Goal: Information Seeking & Learning: Find specific page/section

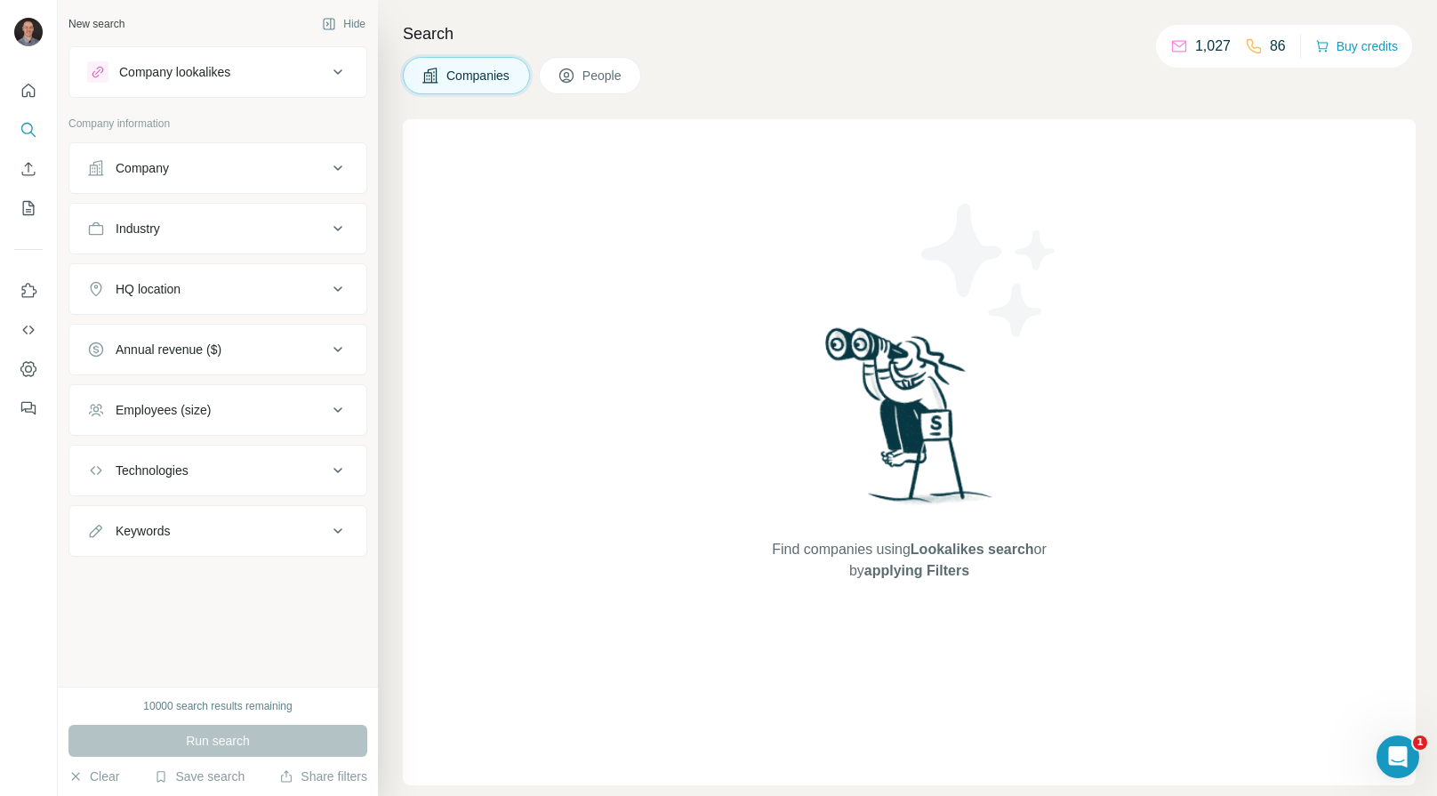
drag, startPoint x: 169, startPoint y: 235, endPoint x: 192, endPoint y: 240, distance: 23.7
click at [169, 235] on div "Industry" at bounding box center [207, 229] width 240 height 18
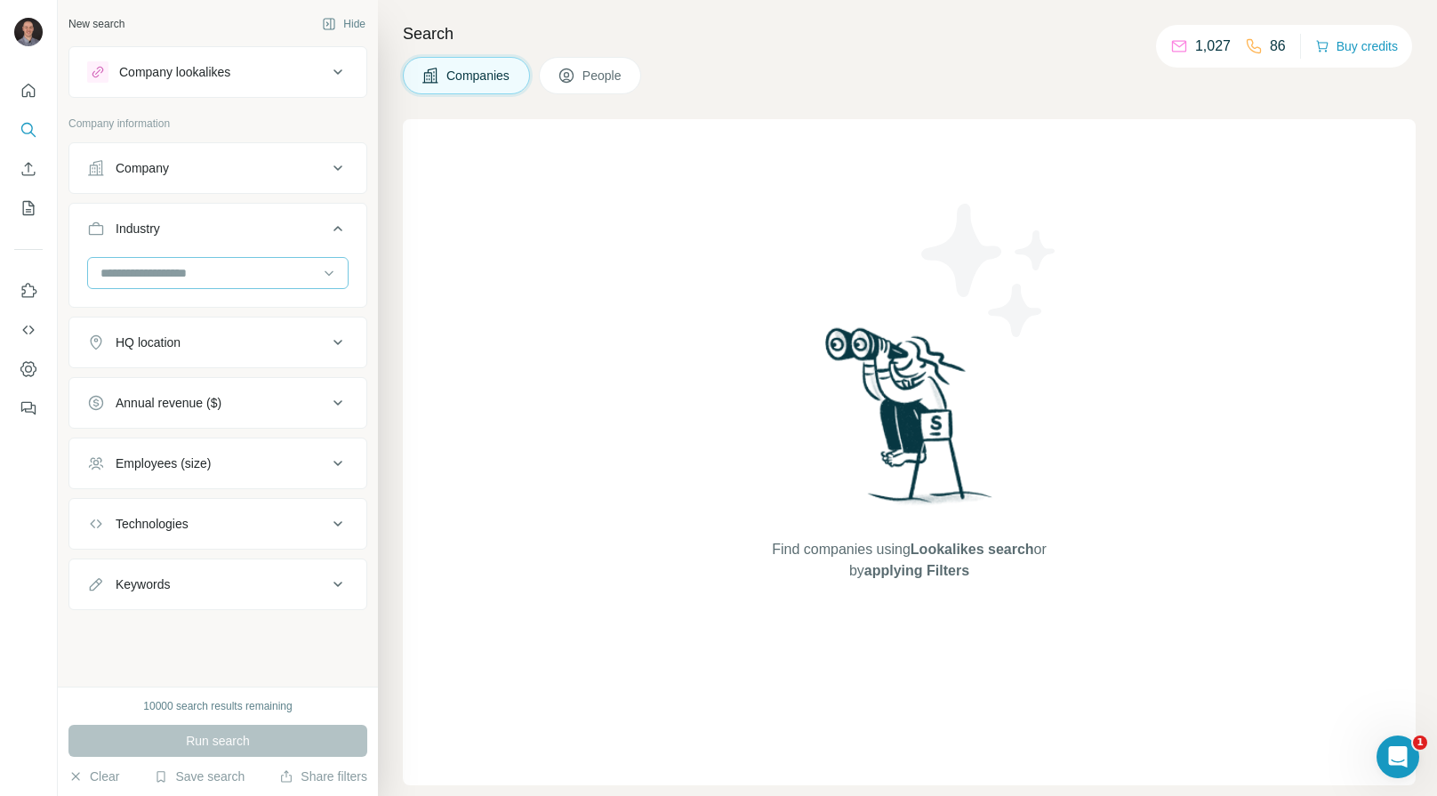
click at [236, 270] on input at bounding box center [209, 273] width 220 height 20
type input "*"
type input "****"
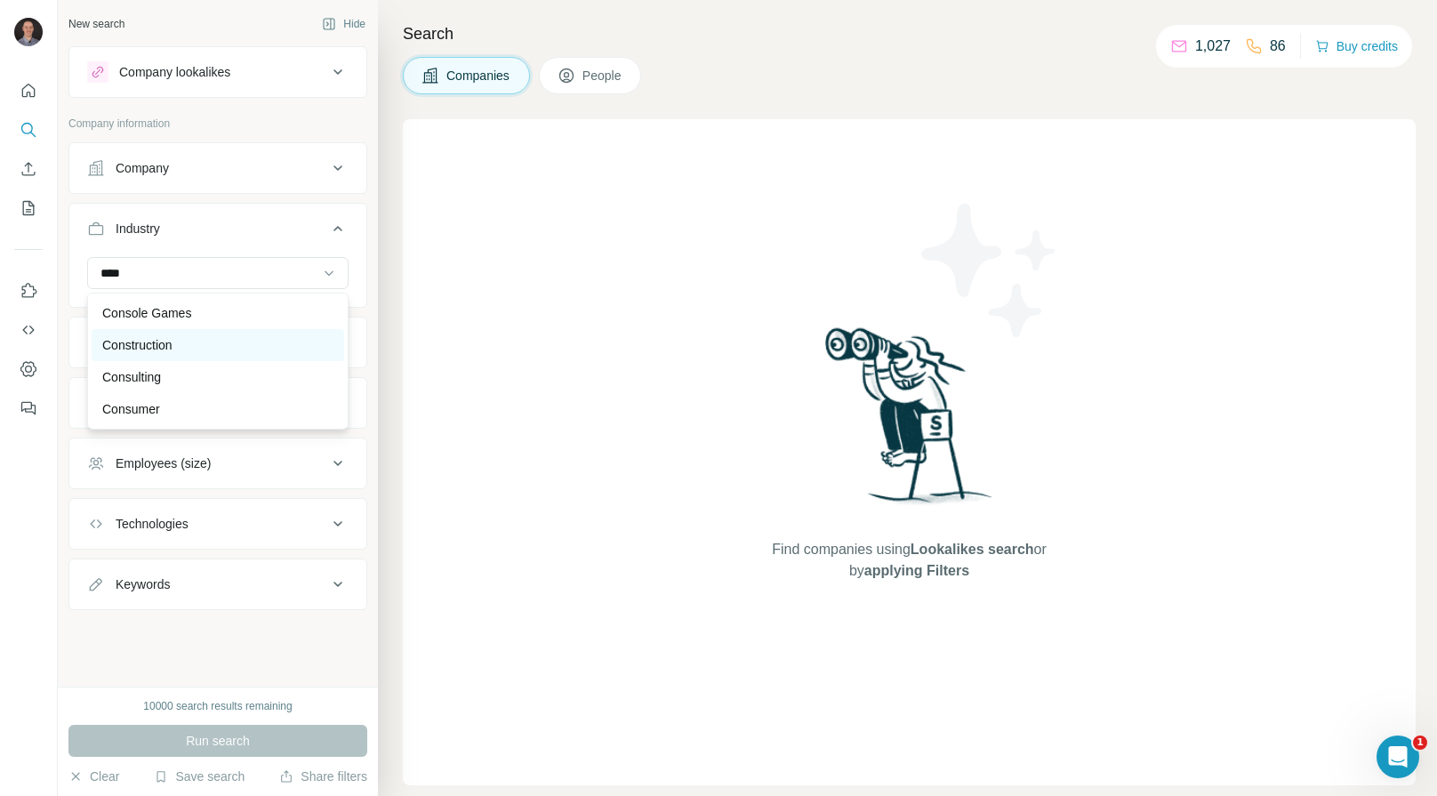
click at [156, 342] on p "Construction" at bounding box center [137, 345] width 70 height 18
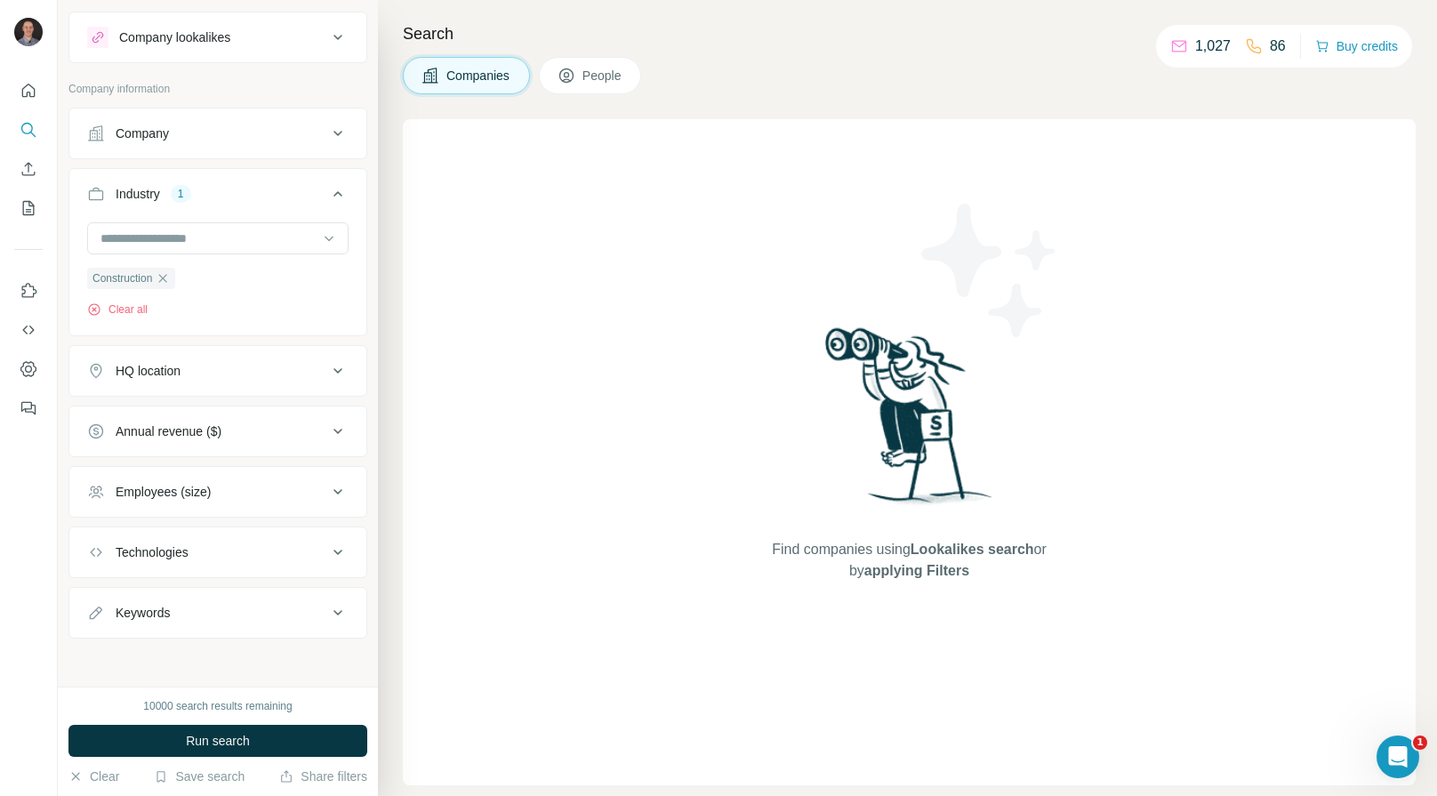
scroll to position [36, 0]
click at [219, 626] on button "Keywords" at bounding box center [217, 610] width 297 height 43
click at [215, 658] on input "text" at bounding box center [200, 655] width 226 height 32
type input "**********"
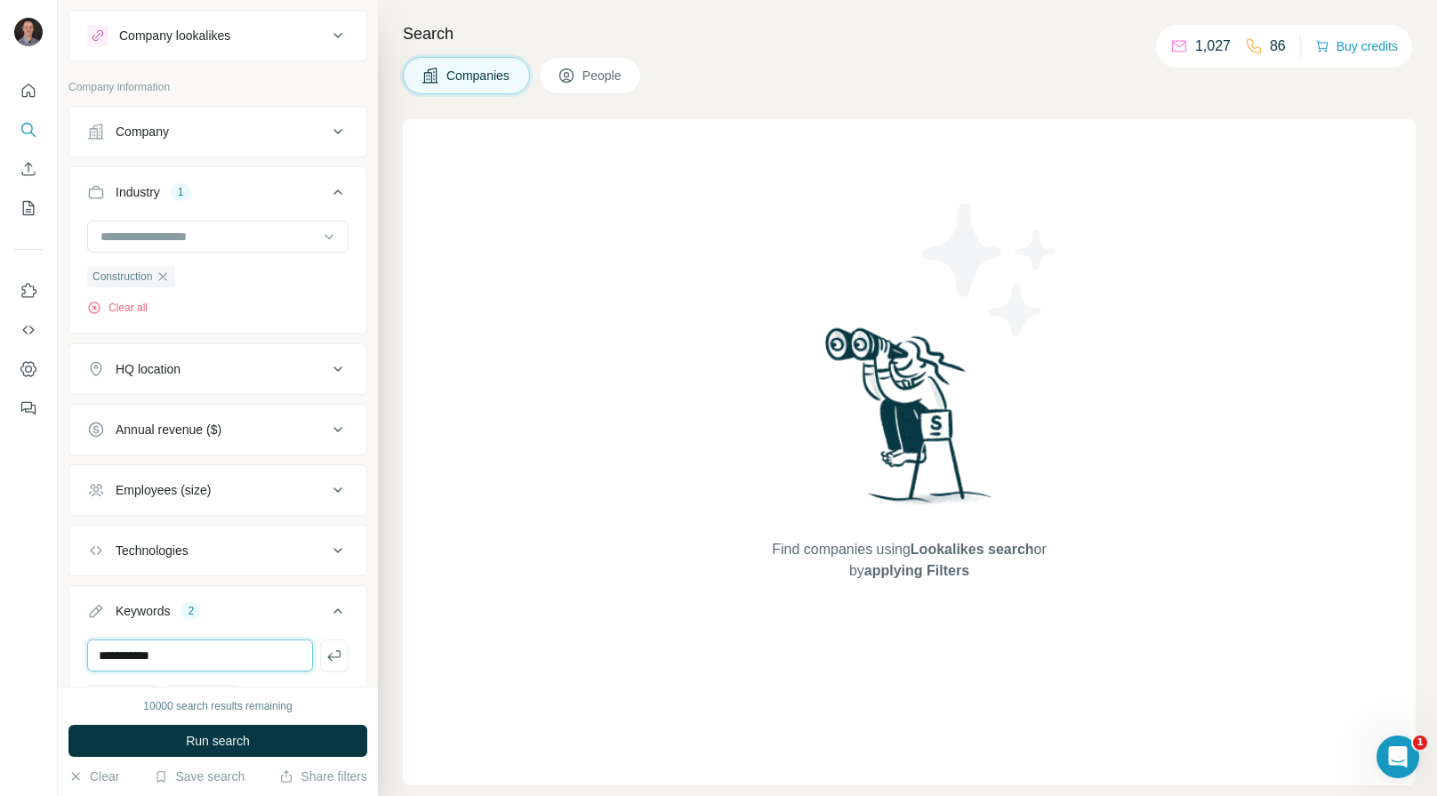
type input "**********"
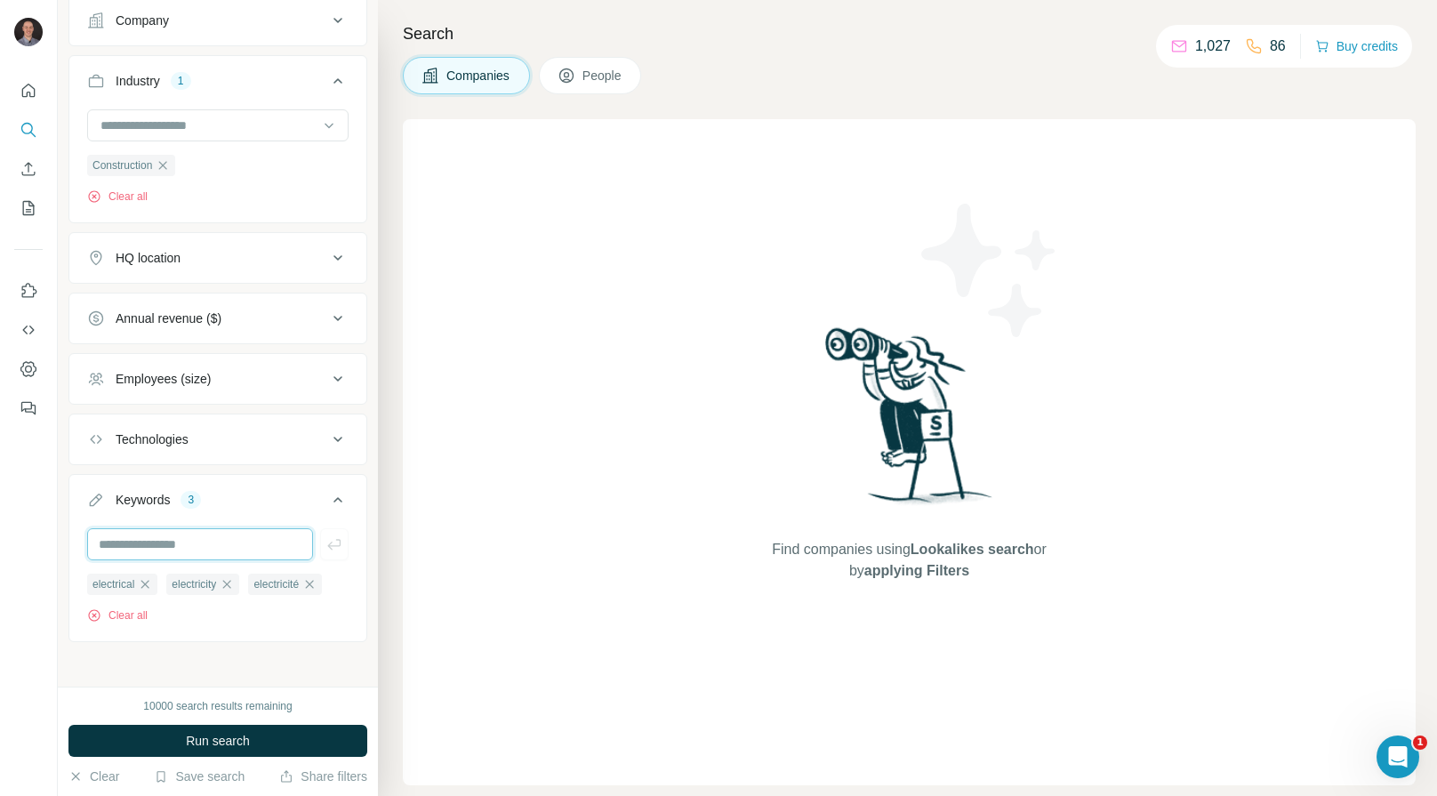
scroll to position [41, 0]
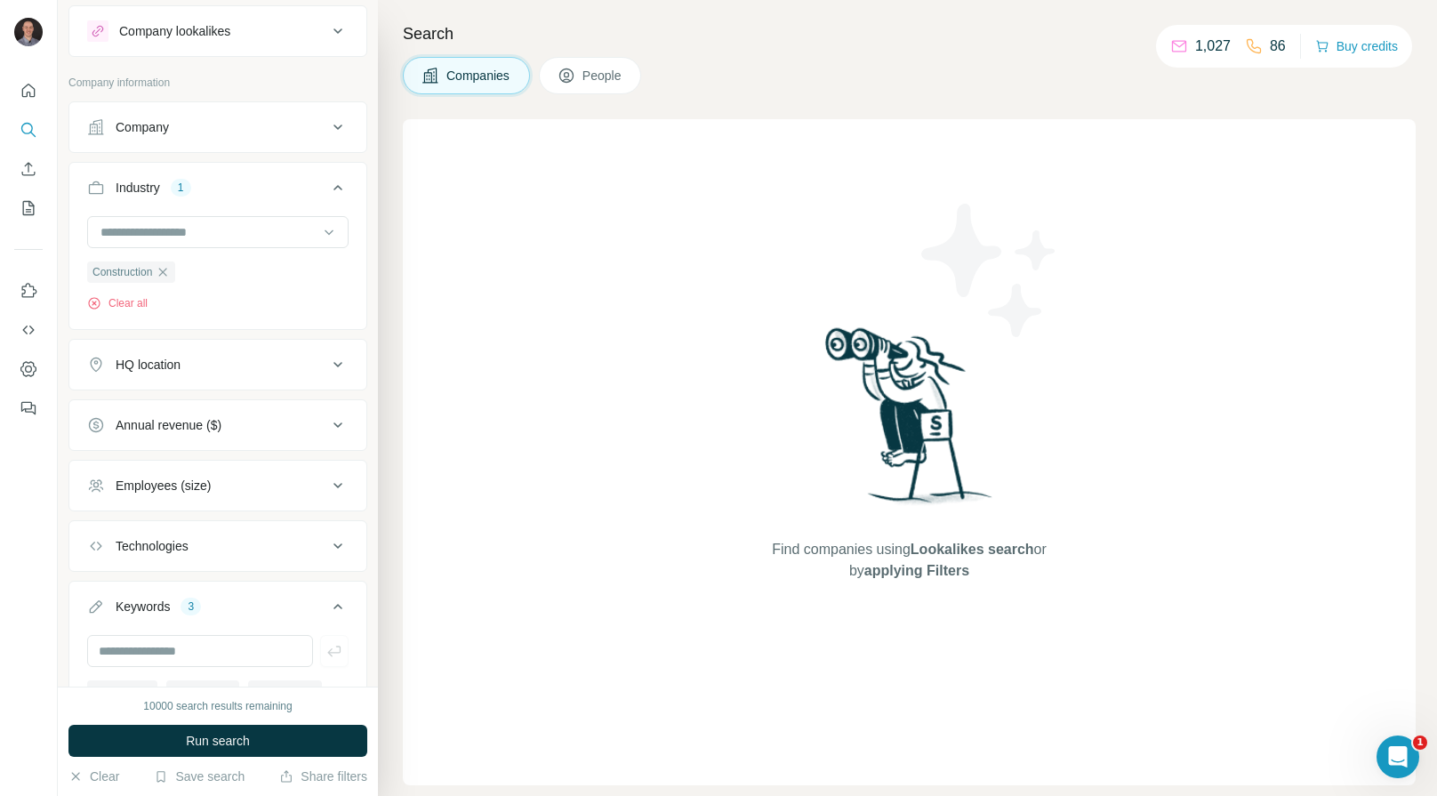
click at [214, 366] on div "HQ location" at bounding box center [207, 365] width 240 height 18
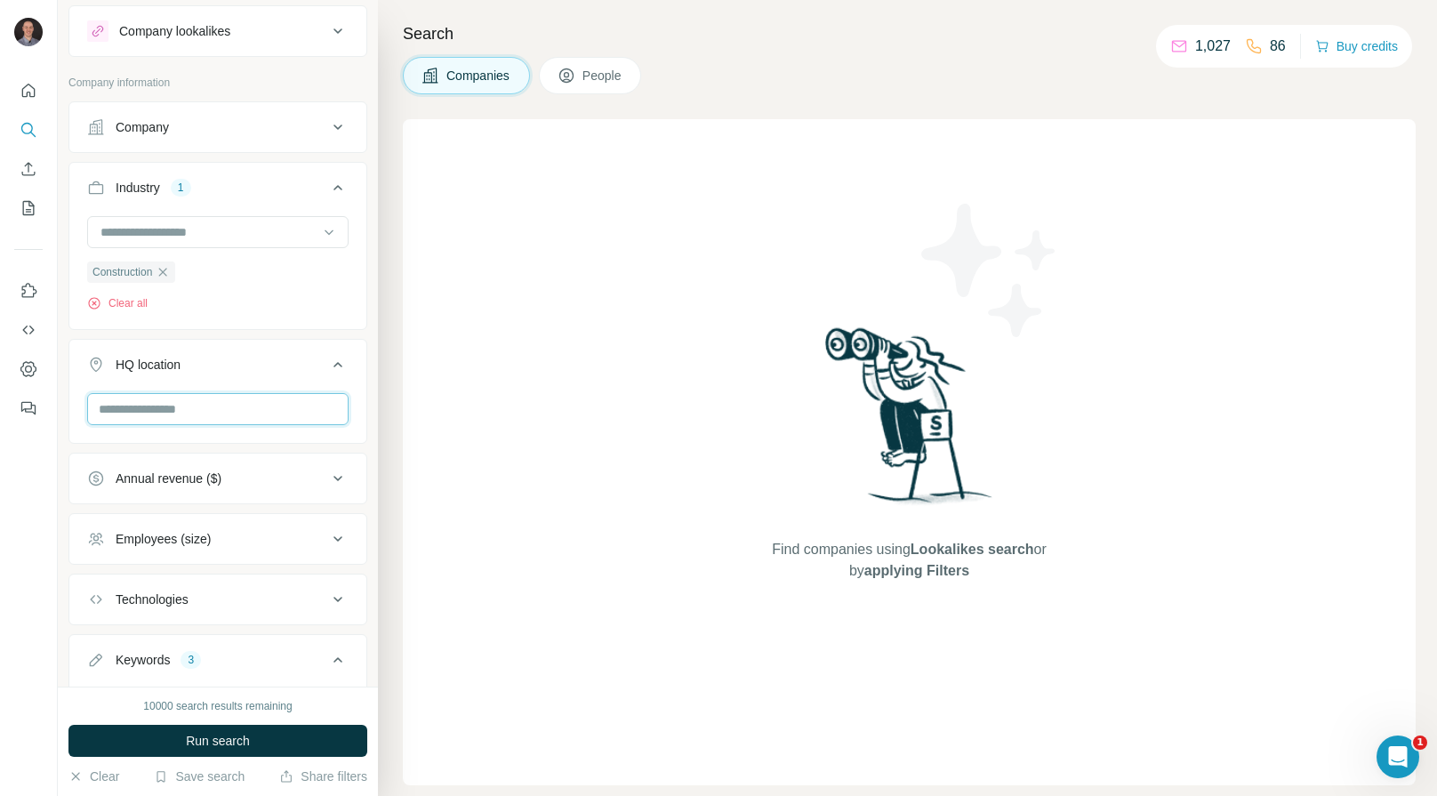
click at [206, 417] on input "text" at bounding box center [217, 409] width 261 height 32
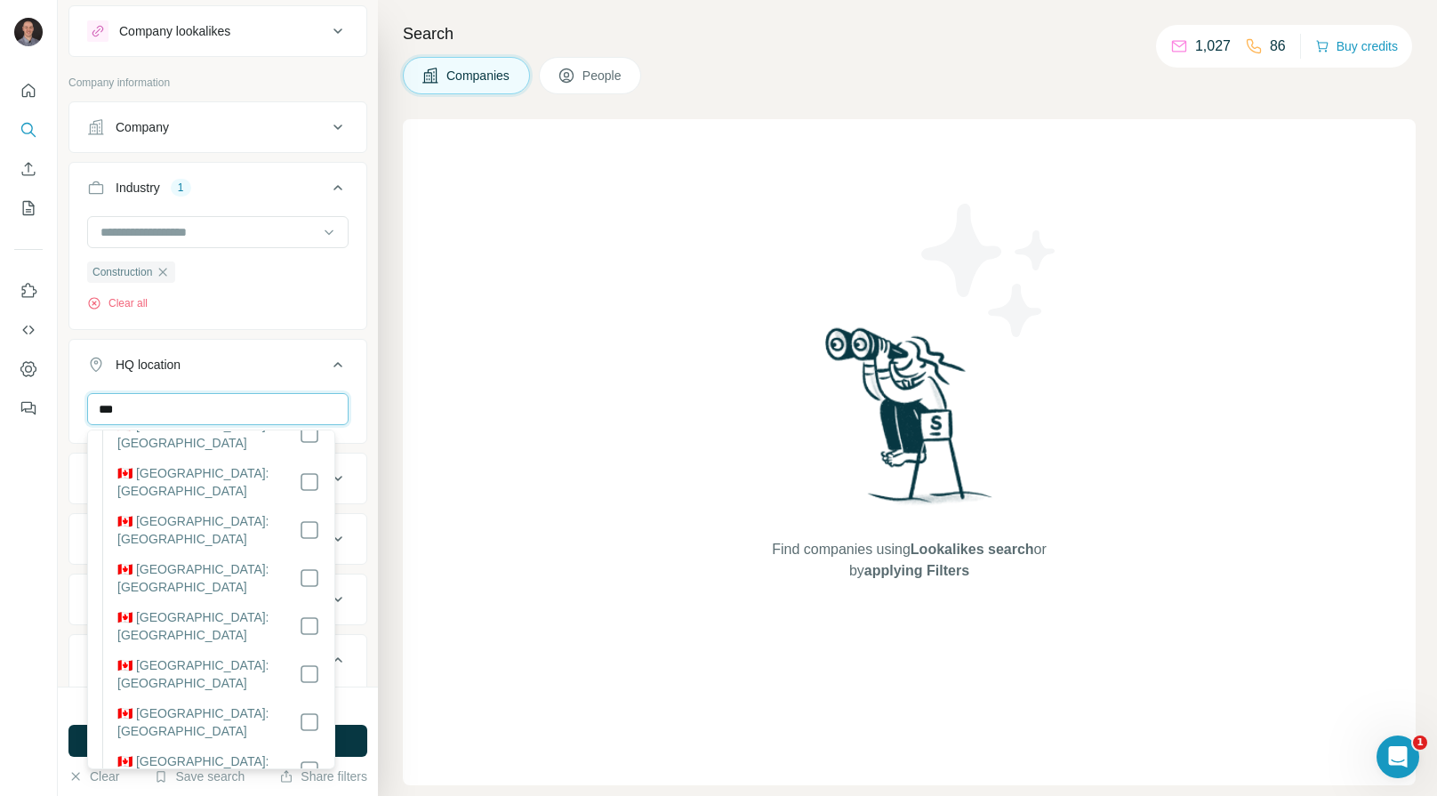
scroll to position [331, 0]
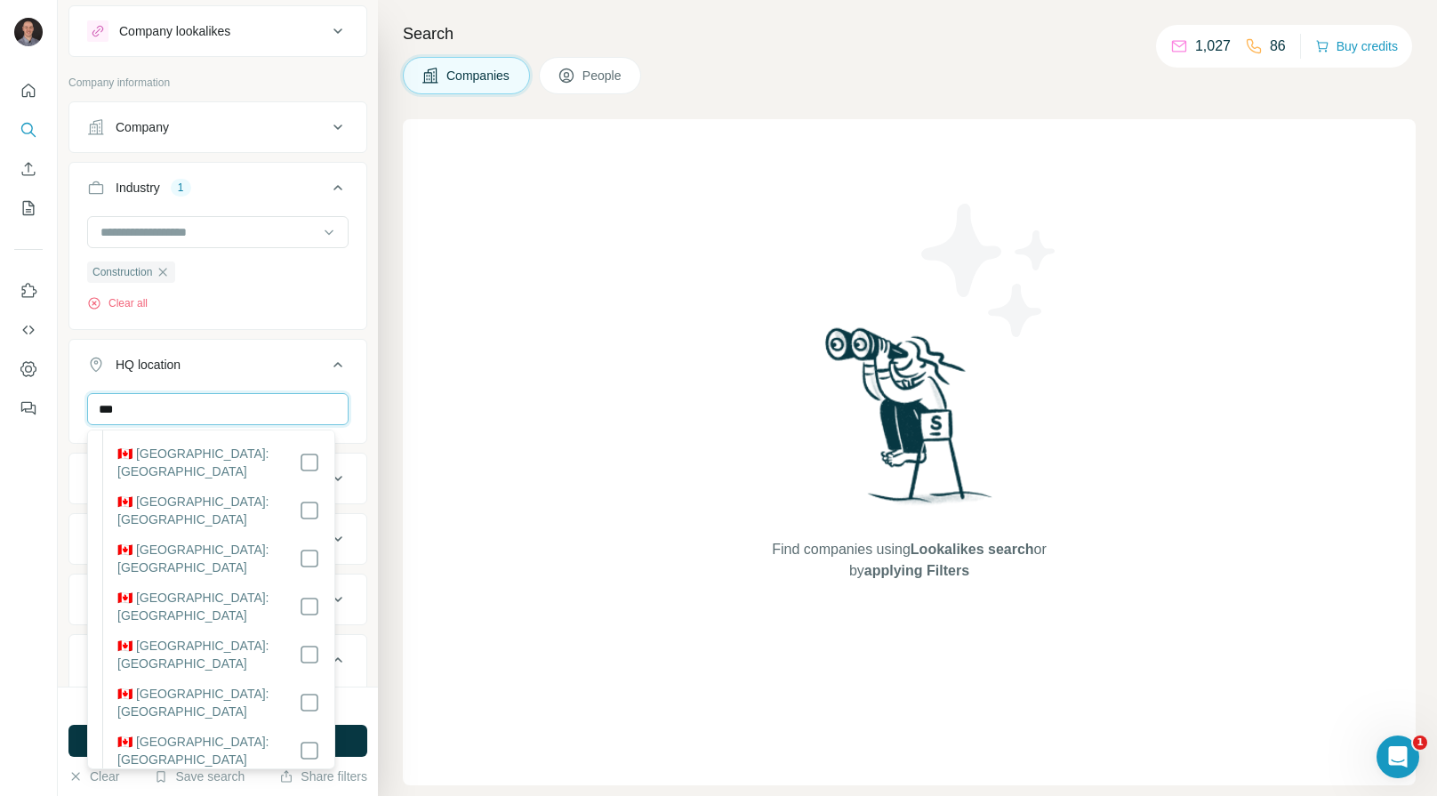
type input "***"
click at [299, 788] on icon at bounding box center [309, 798] width 21 height 21
click at [355, 336] on div "New search Hide Company lookalikes Company information Company Industry 1 Const…" at bounding box center [218, 343] width 320 height 686
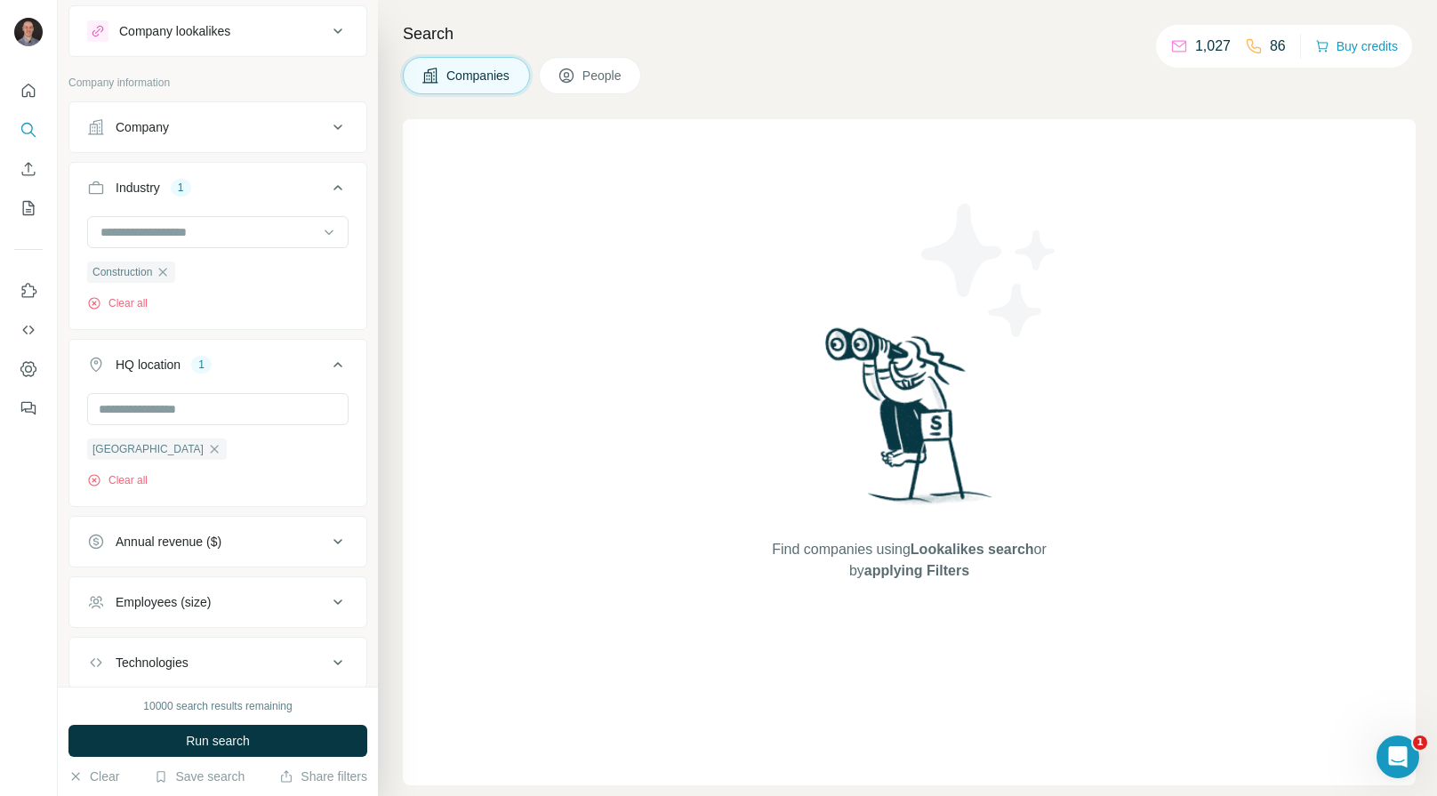
scroll to position [60, 0]
click at [589, 67] on span "People" at bounding box center [602, 76] width 41 height 18
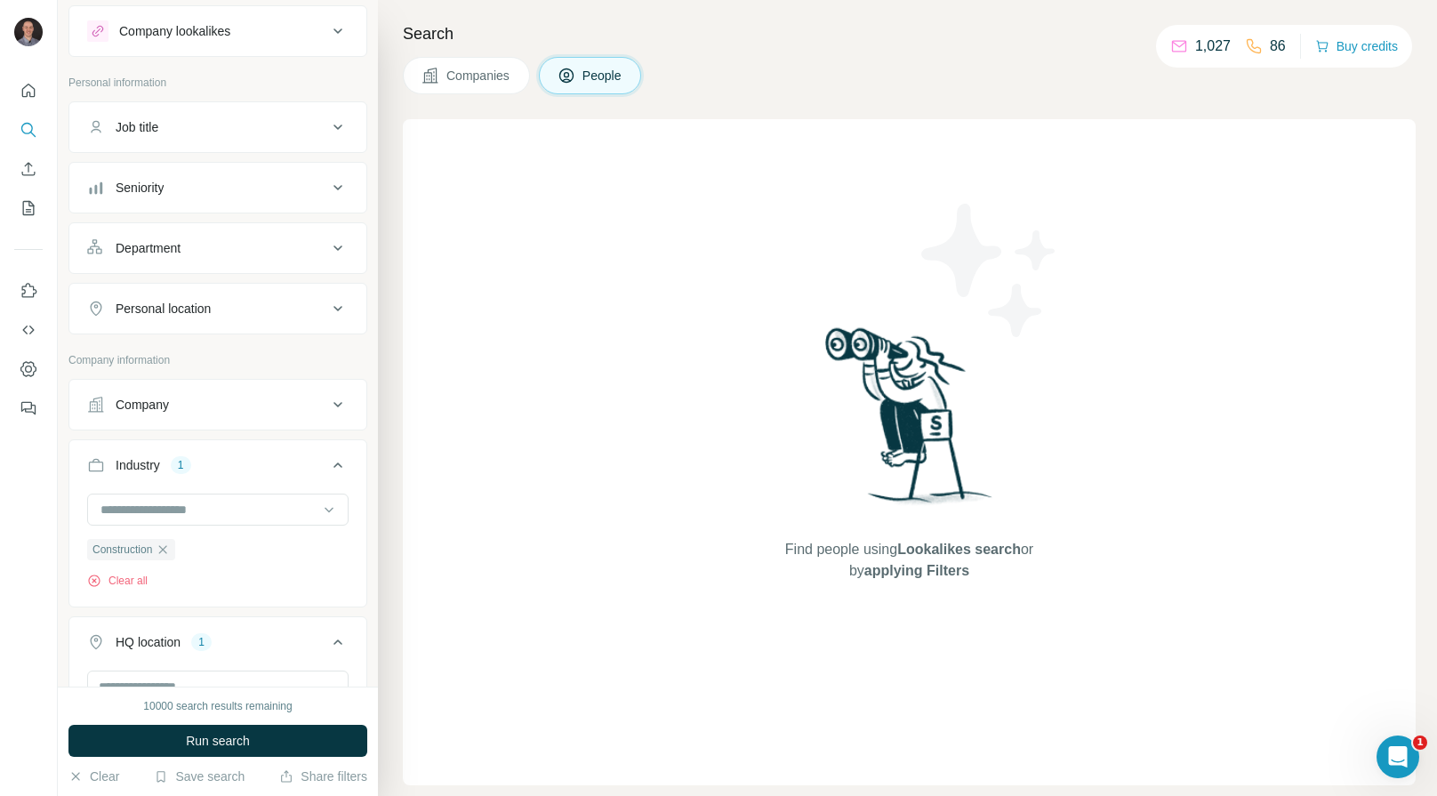
click at [188, 122] on div "Job title" at bounding box center [207, 127] width 240 height 18
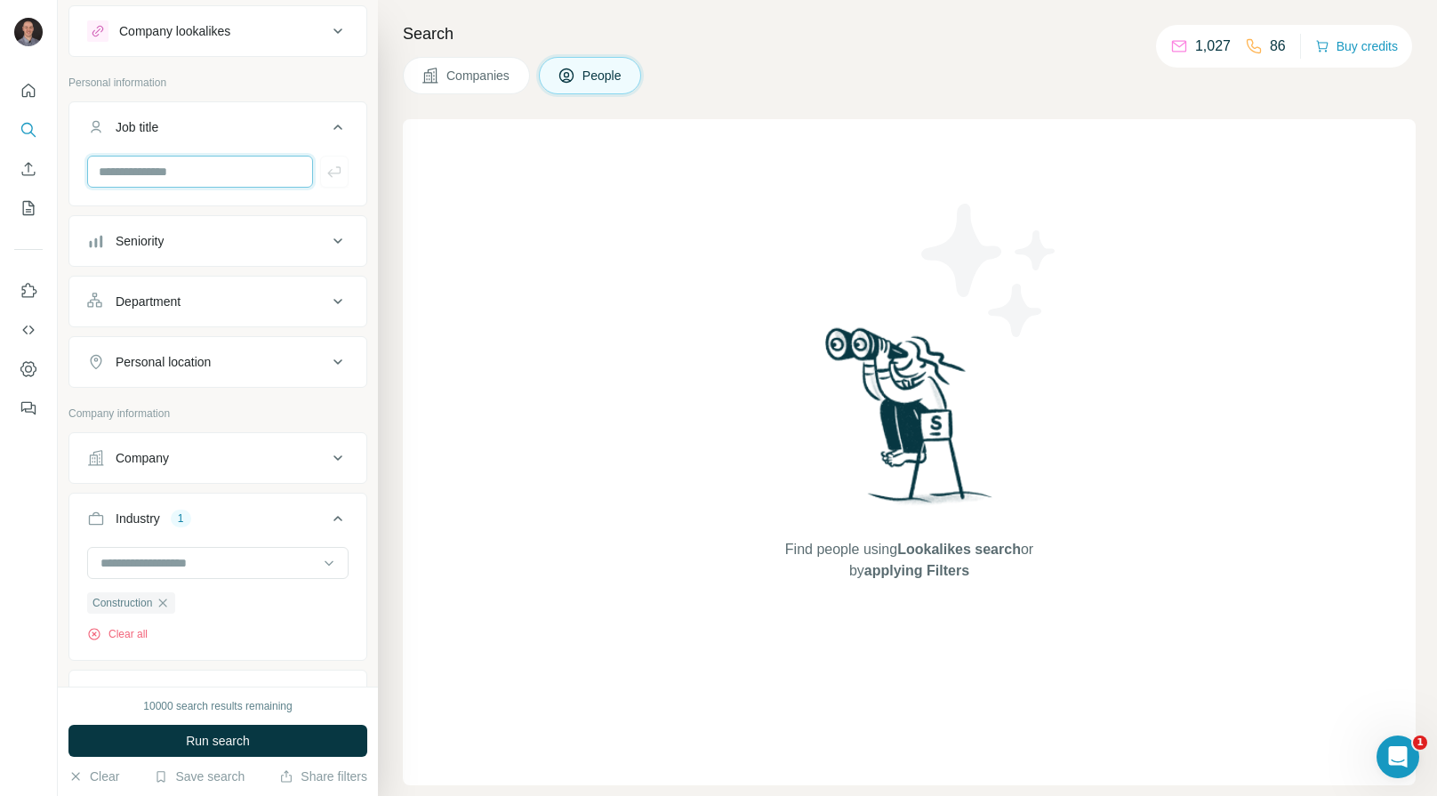
click at [204, 187] on input "text" at bounding box center [200, 172] width 226 height 32
type input "*********"
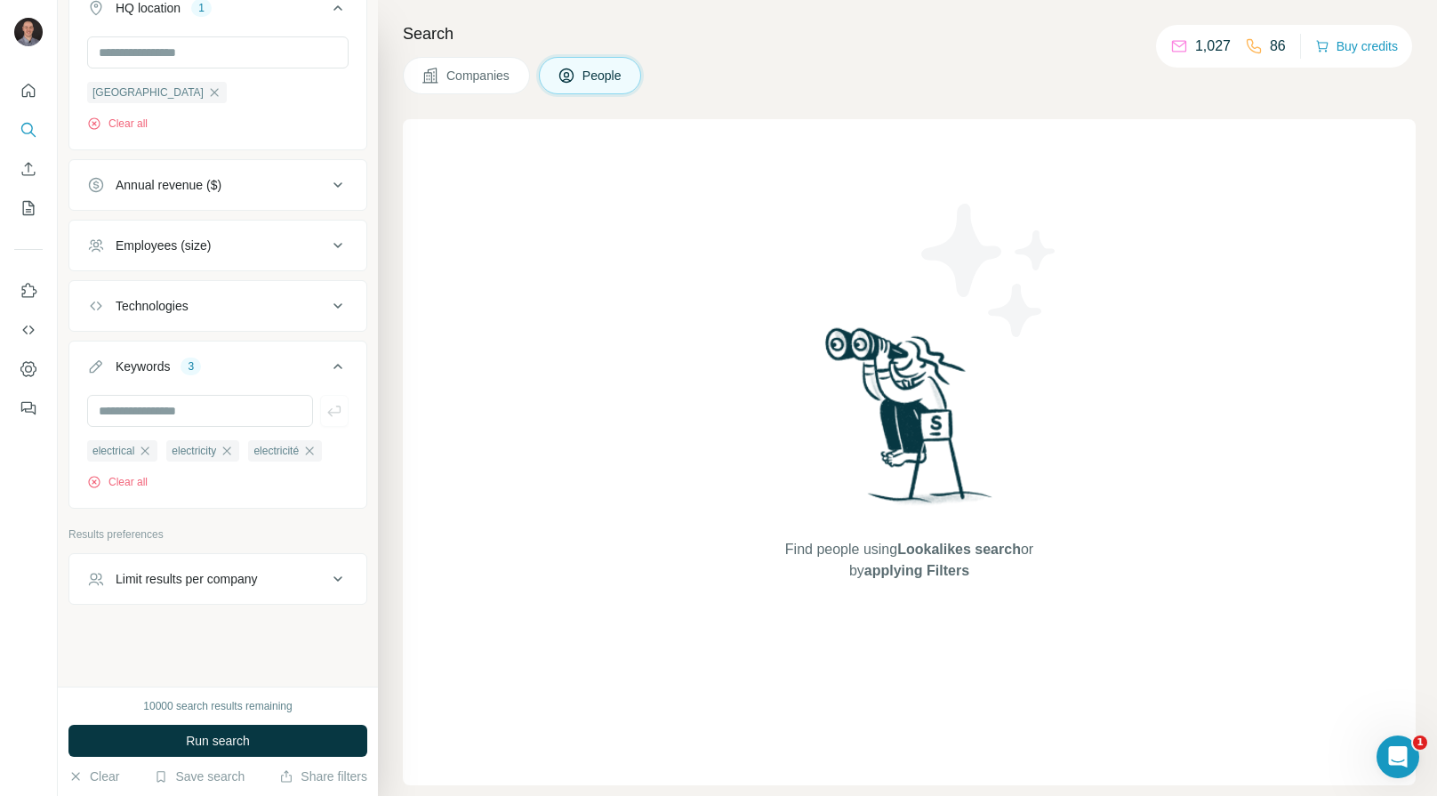
scroll to position [824, 0]
click at [242, 747] on span "Run search" at bounding box center [218, 741] width 64 height 18
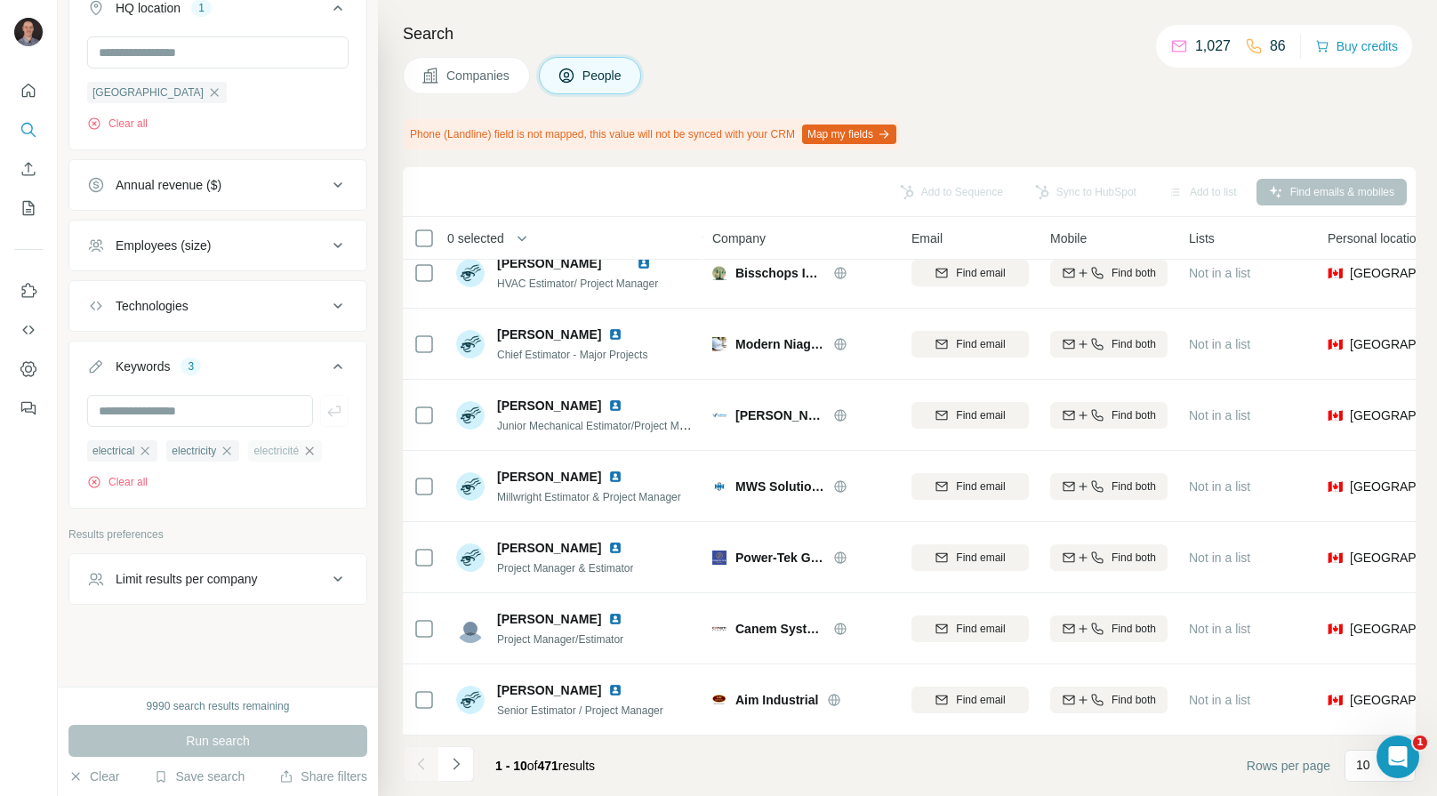
click at [306, 449] on icon "button" at bounding box center [310, 450] width 8 height 8
click at [149, 452] on icon "button" at bounding box center [145, 450] width 8 height 8
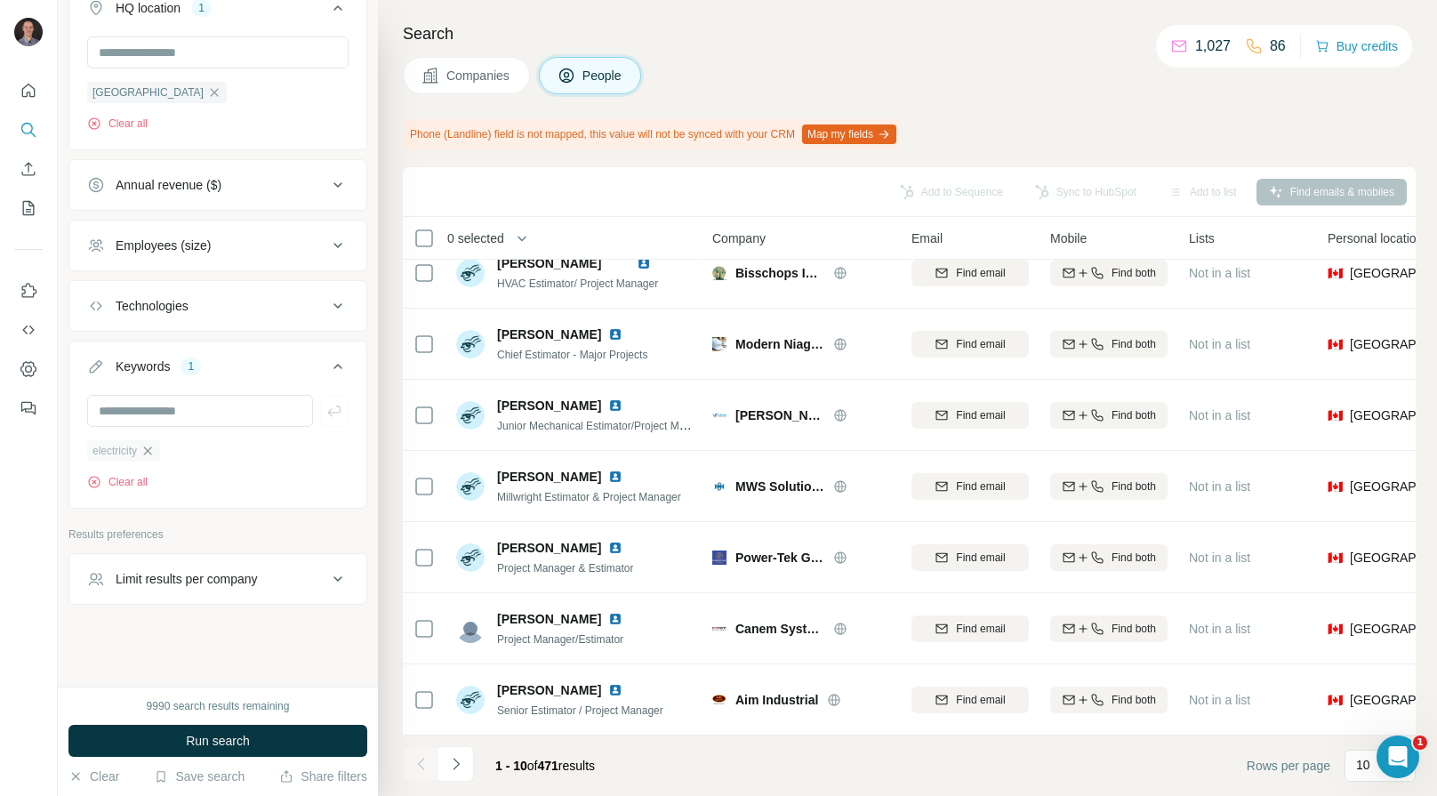
click at [154, 454] on icon "button" at bounding box center [147, 451] width 14 height 14
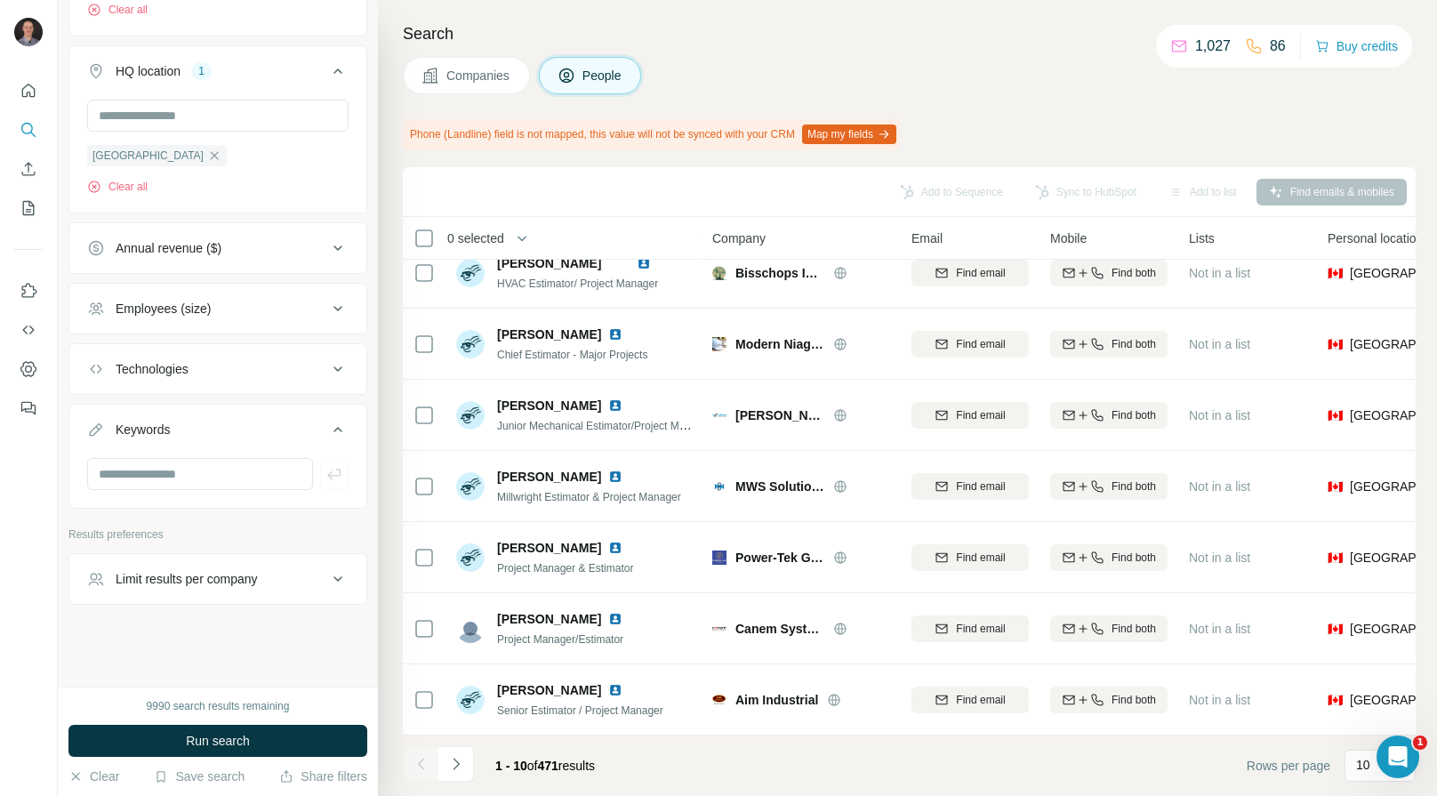
scroll to position [729, 0]
click at [231, 741] on span "Run search" at bounding box center [218, 741] width 64 height 18
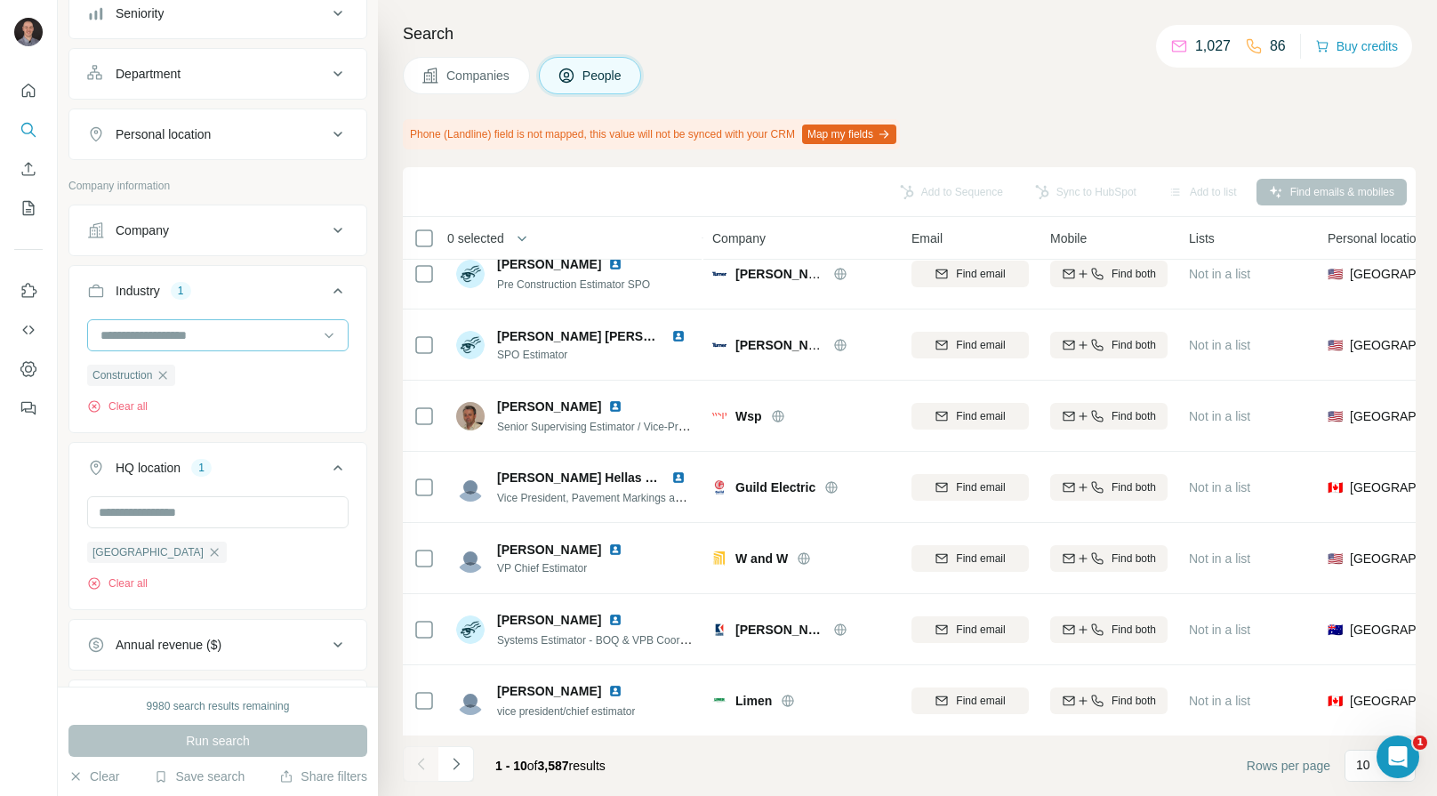
scroll to position [334, 0]
click at [207, 548] on icon "button" at bounding box center [214, 549] width 14 height 14
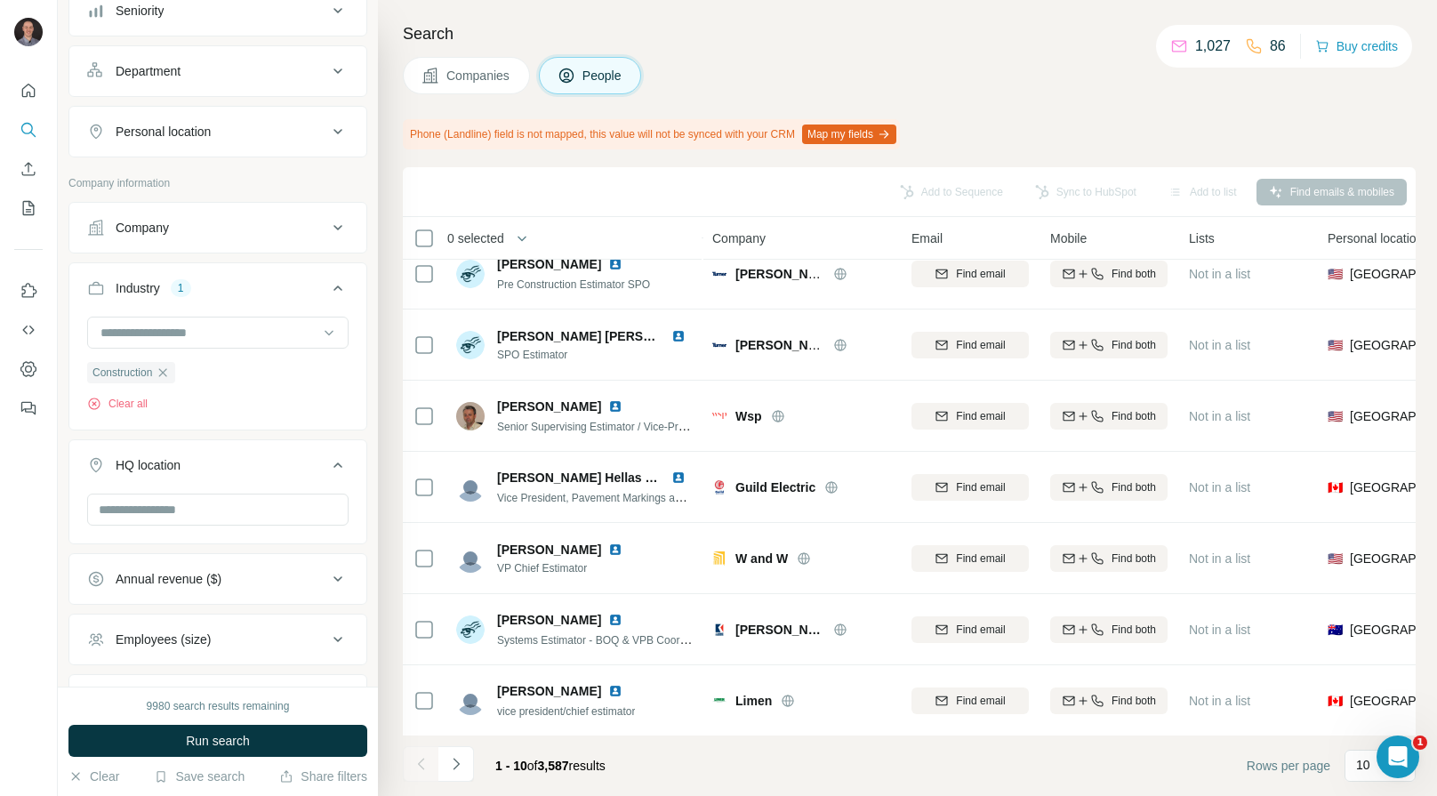
click at [172, 149] on button "Personal location" at bounding box center [217, 131] width 297 height 43
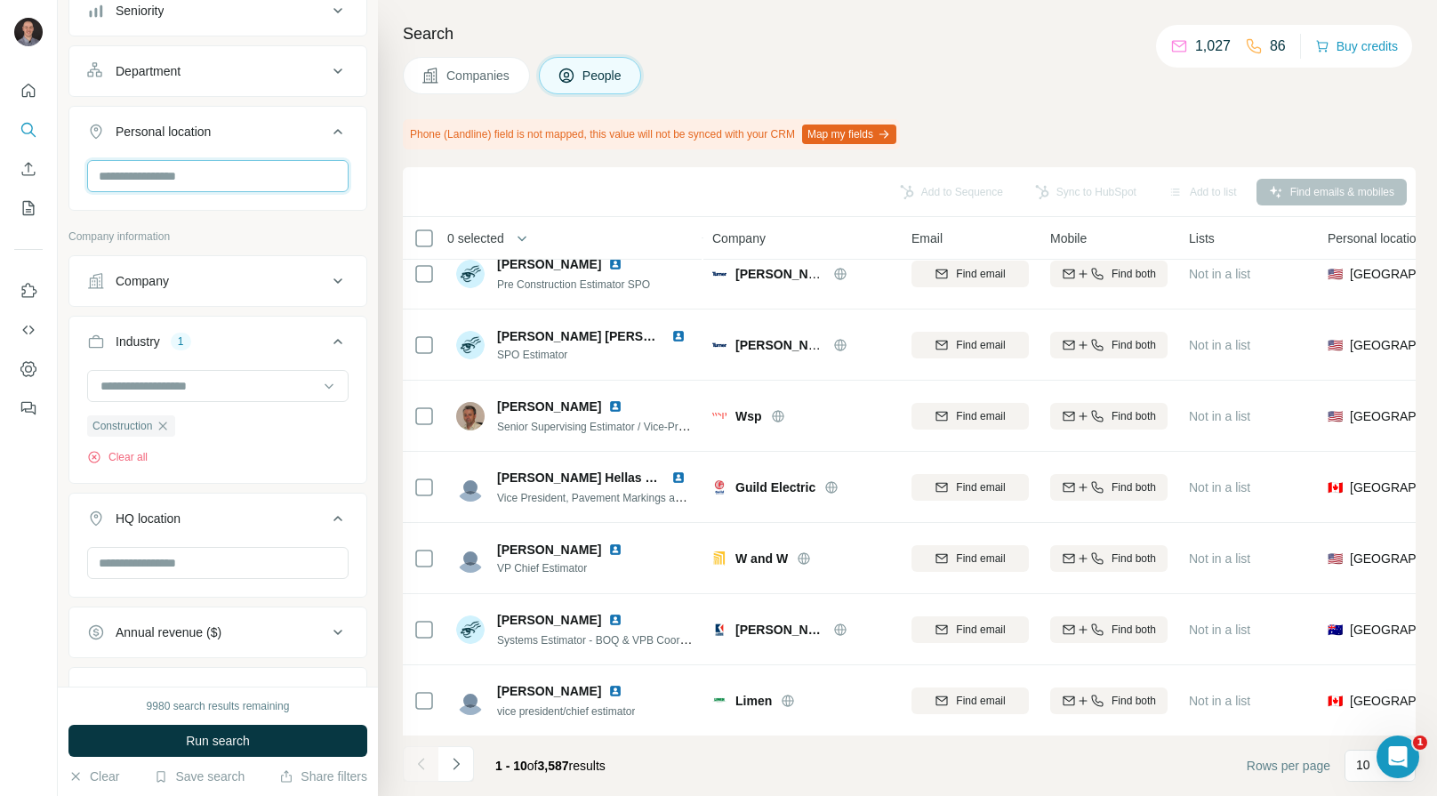
click at [231, 176] on input "text" at bounding box center [217, 176] width 261 height 32
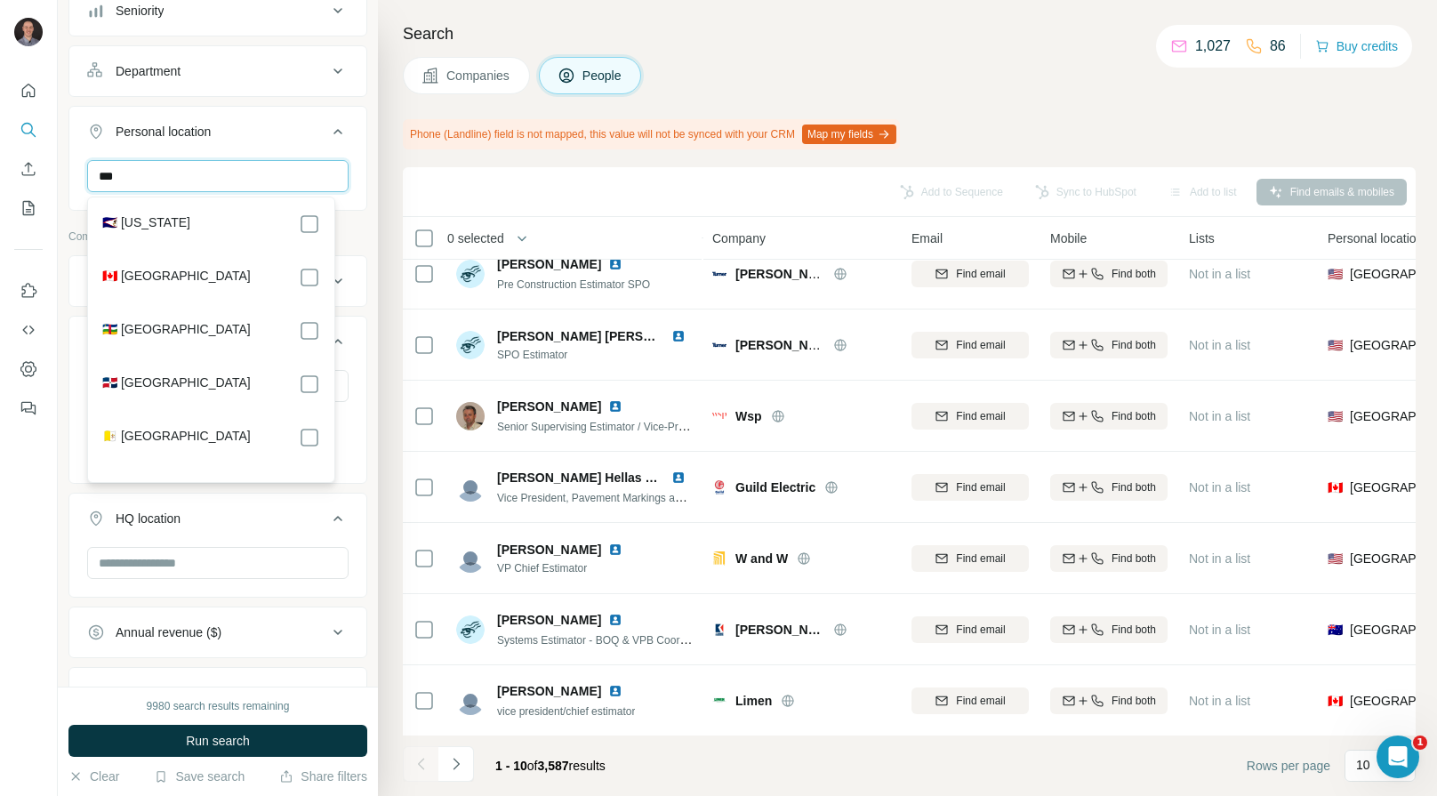
type input "***"
click at [198, 268] on div "🇨🇦 [GEOGRAPHIC_DATA]" at bounding box center [211, 277] width 218 height 21
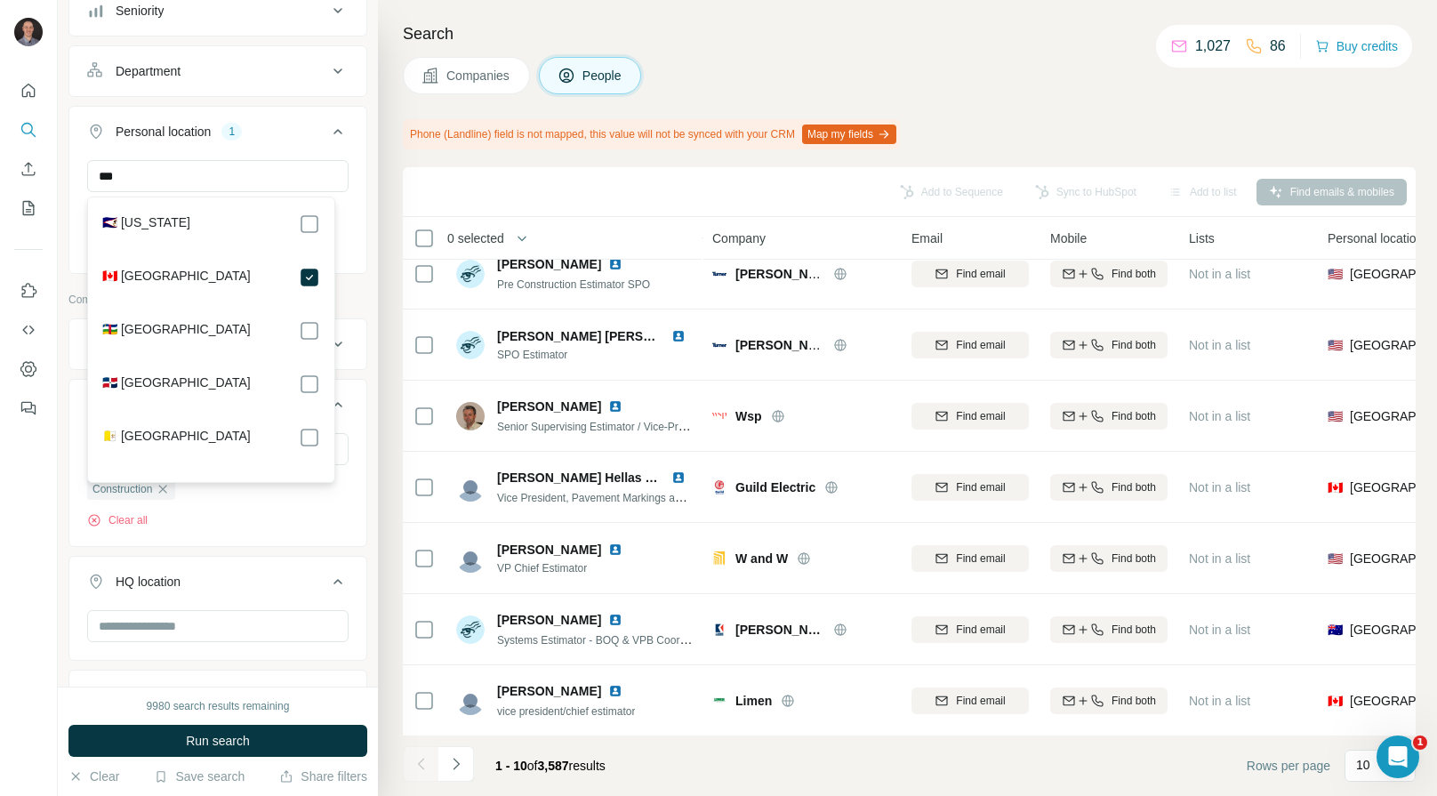
click at [402, 395] on div "Search Companies People Phone (Landline) field is not mapped, this value will n…" at bounding box center [907, 398] width 1059 height 796
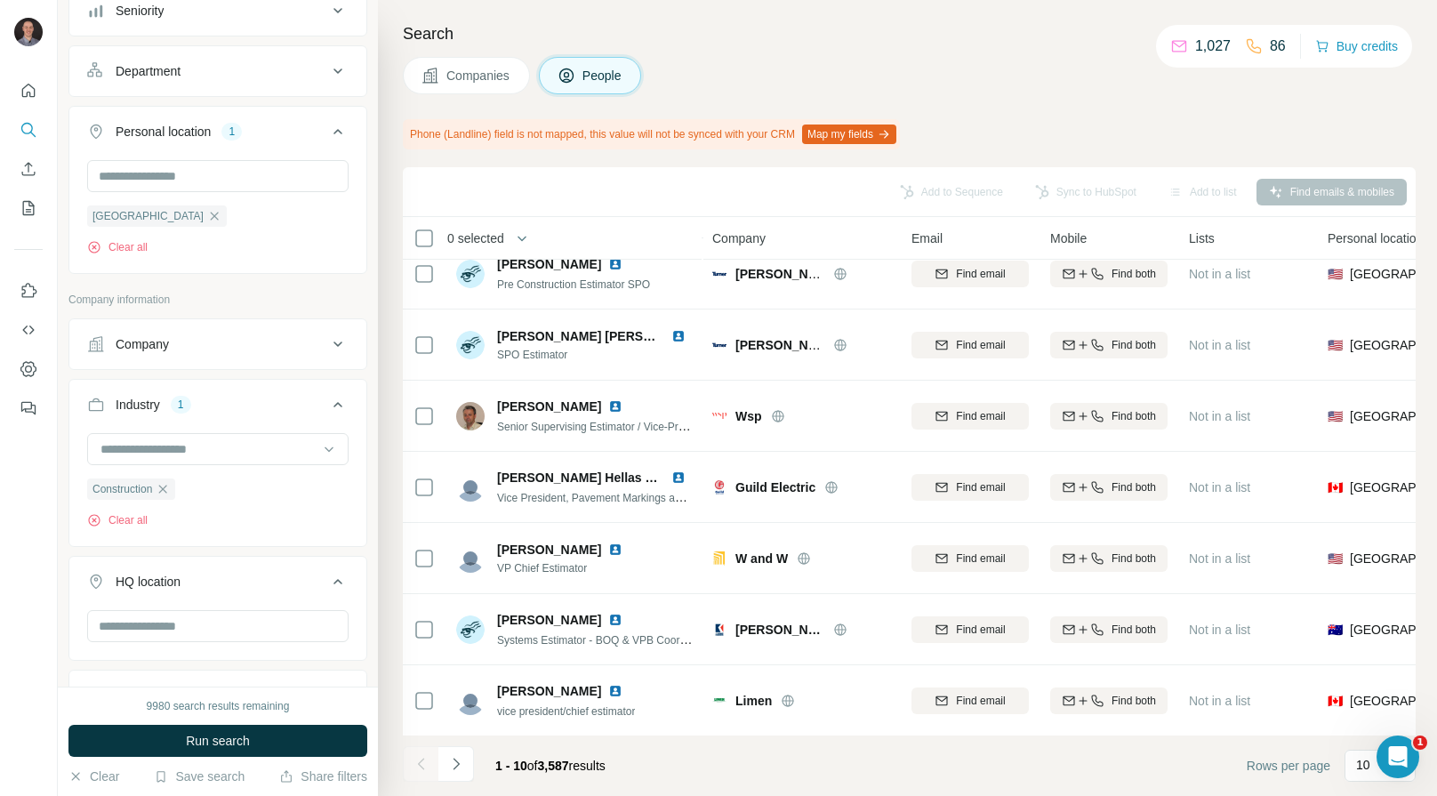
click at [296, 740] on button "Run search" at bounding box center [217, 741] width 299 height 32
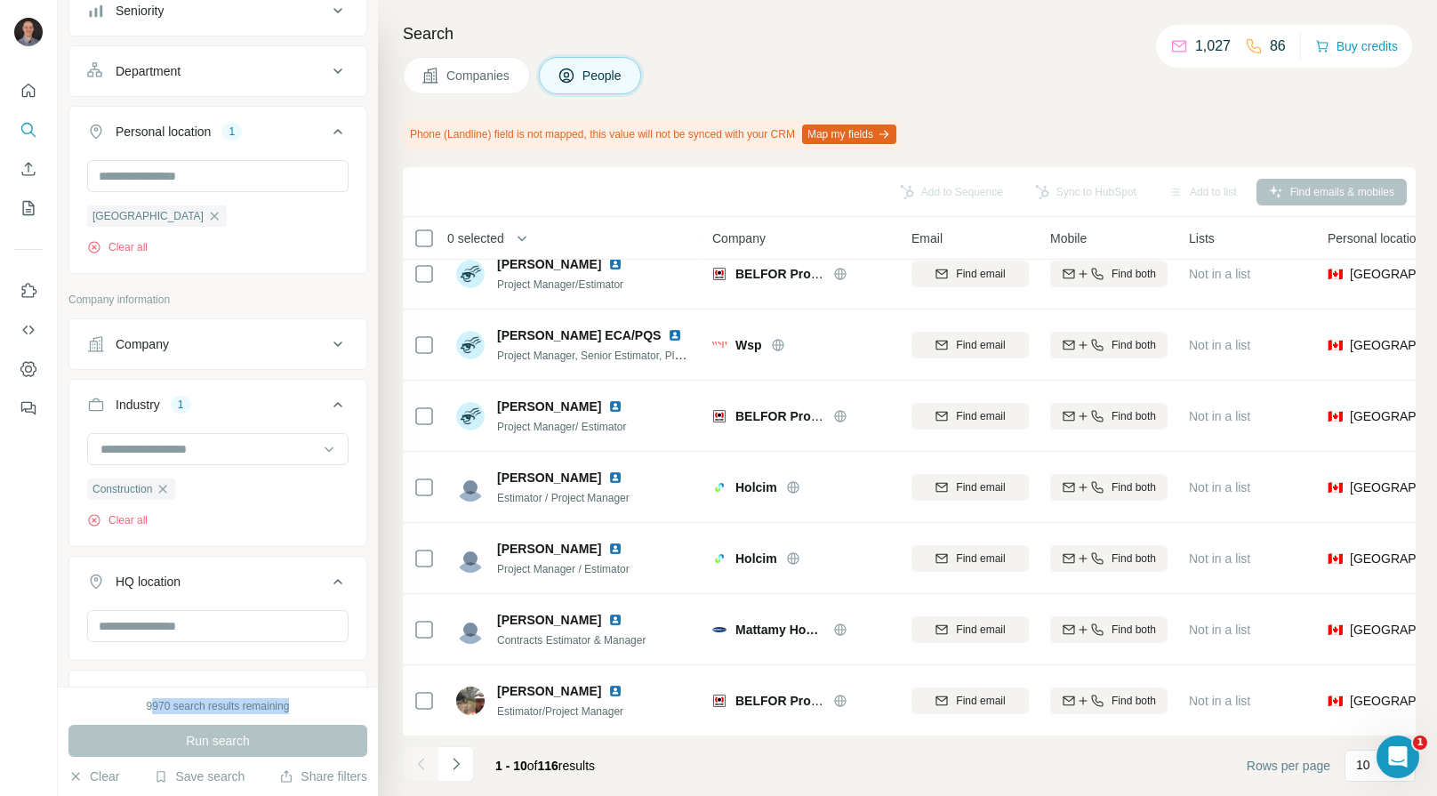
drag, startPoint x: 148, startPoint y: 707, endPoint x: 306, endPoint y: 703, distance: 158.3
click at [306, 703] on div "9970 search results remaining" at bounding box center [217, 706] width 299 height 16
click at [389, 600] on div "Search Companies People Phone (Landline) field is not mapped, this value will n…" at bounding box center [907, 398] width 1059 height 796
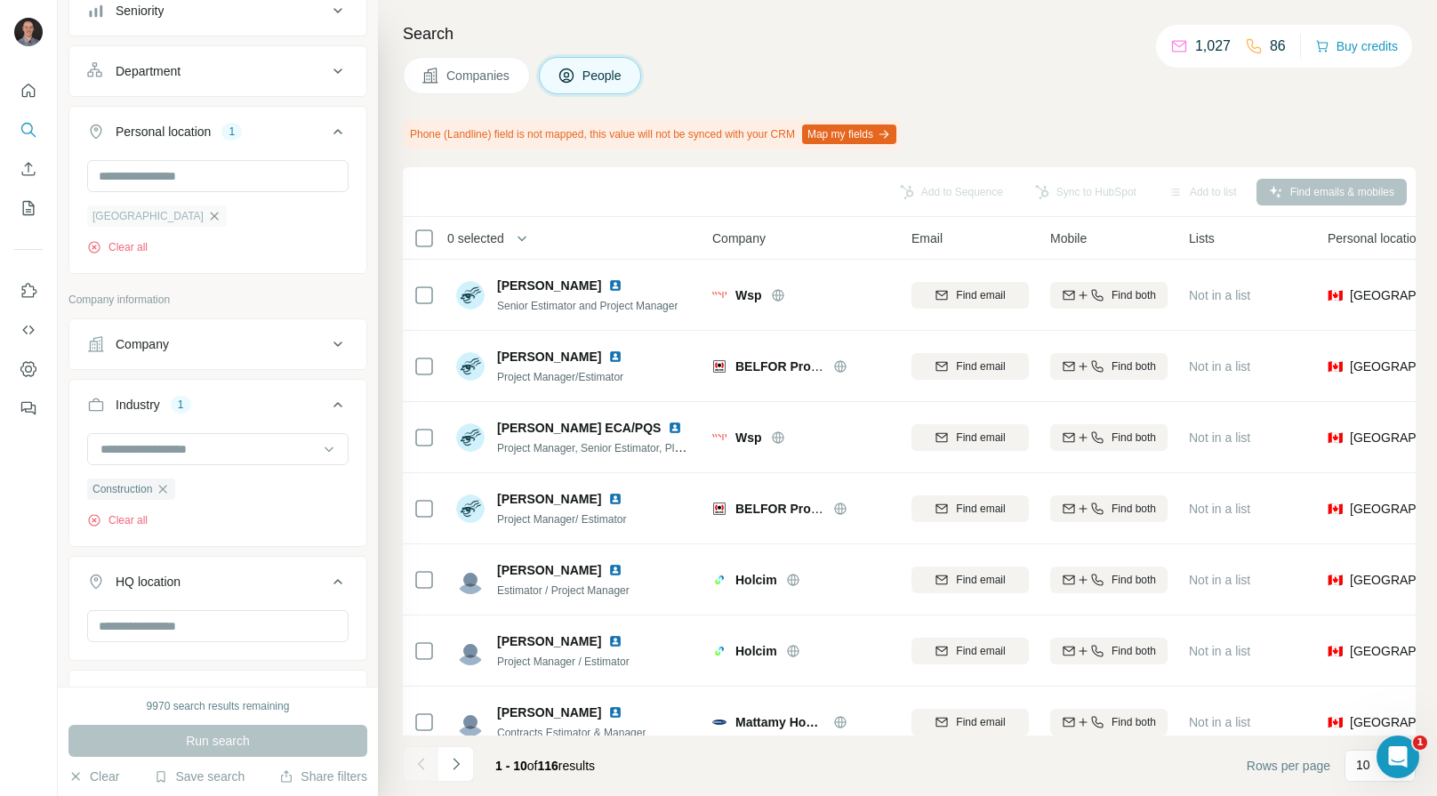
click at [207, 220] on icon "button" at bounding box center [214, 216] width 14 height 14
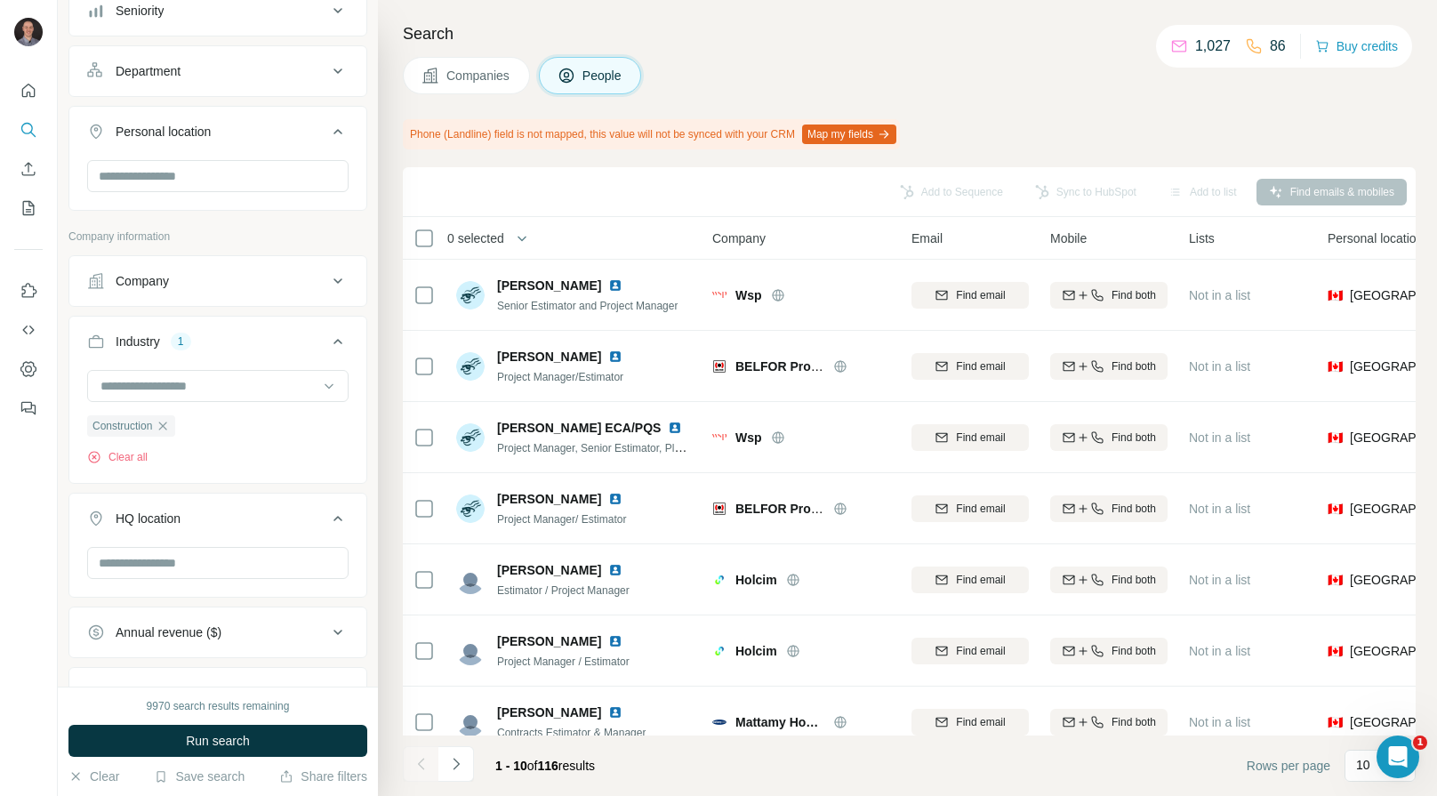
scroll to position [487, 0]
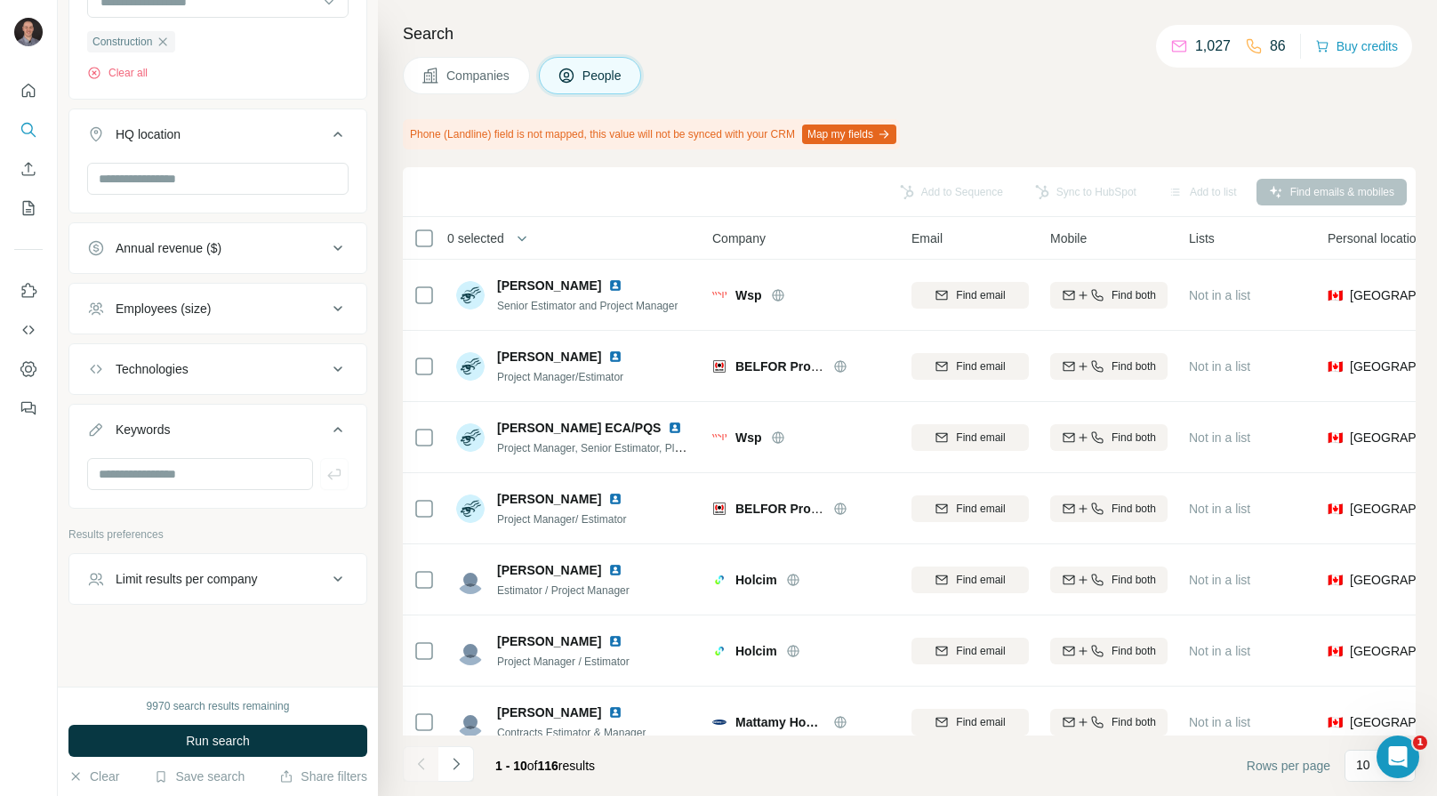
click at [484, 84] on span "Companies" at bounding box center [478, 76] width 65 height 18
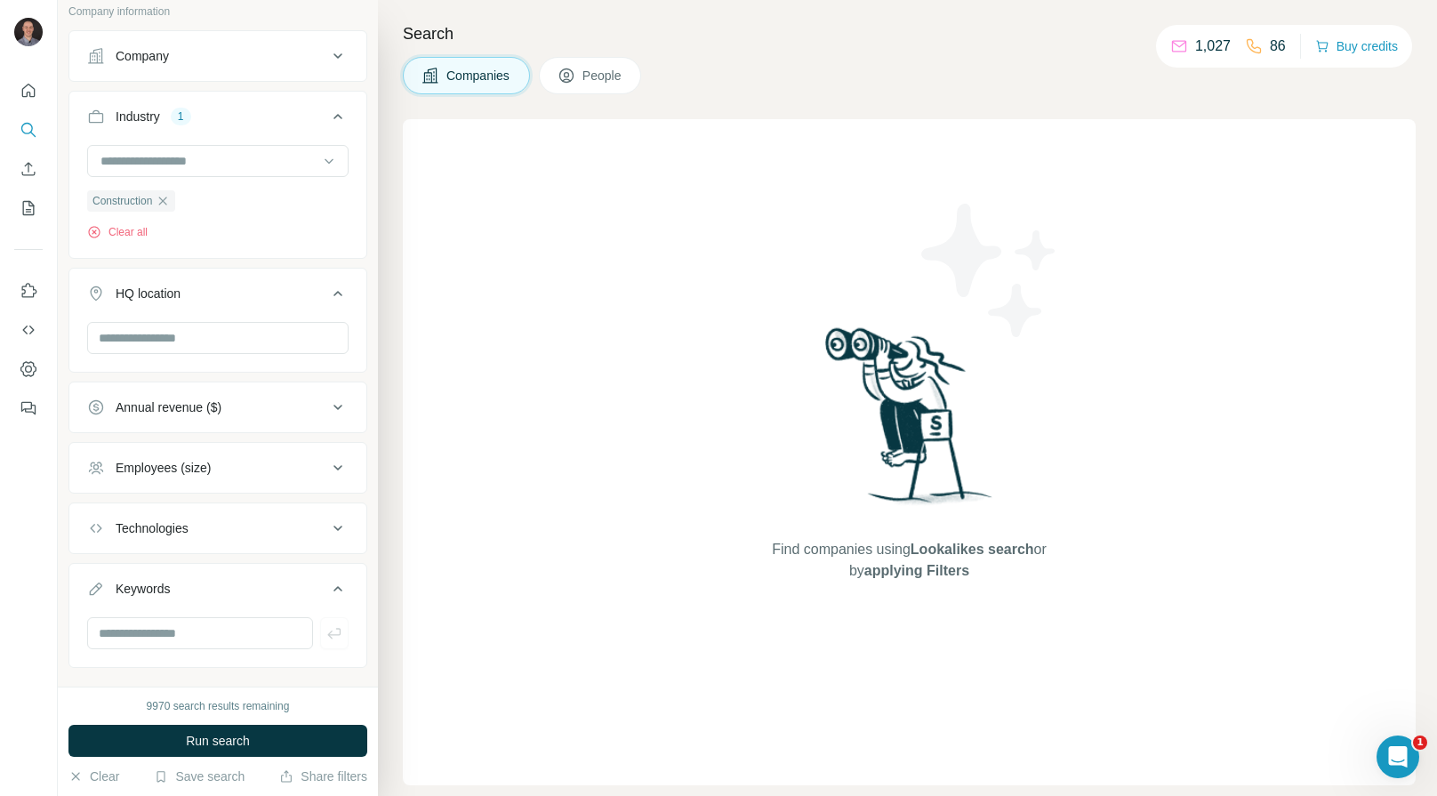
scroll to position [111, 0]
click at [196, 337] on input "text" at bounding box center [217, 339] width 261 height 32
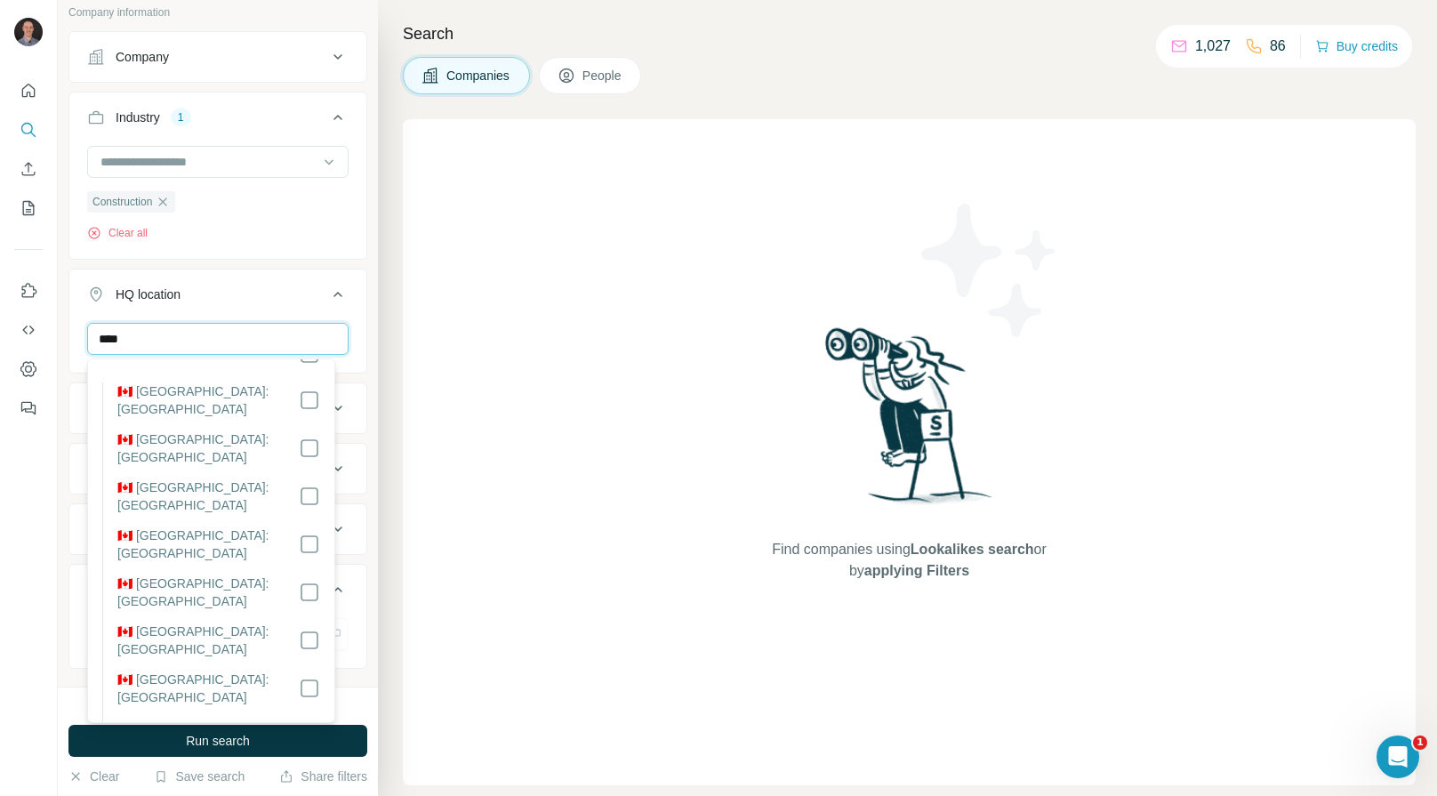
scroll to position [120, 0]
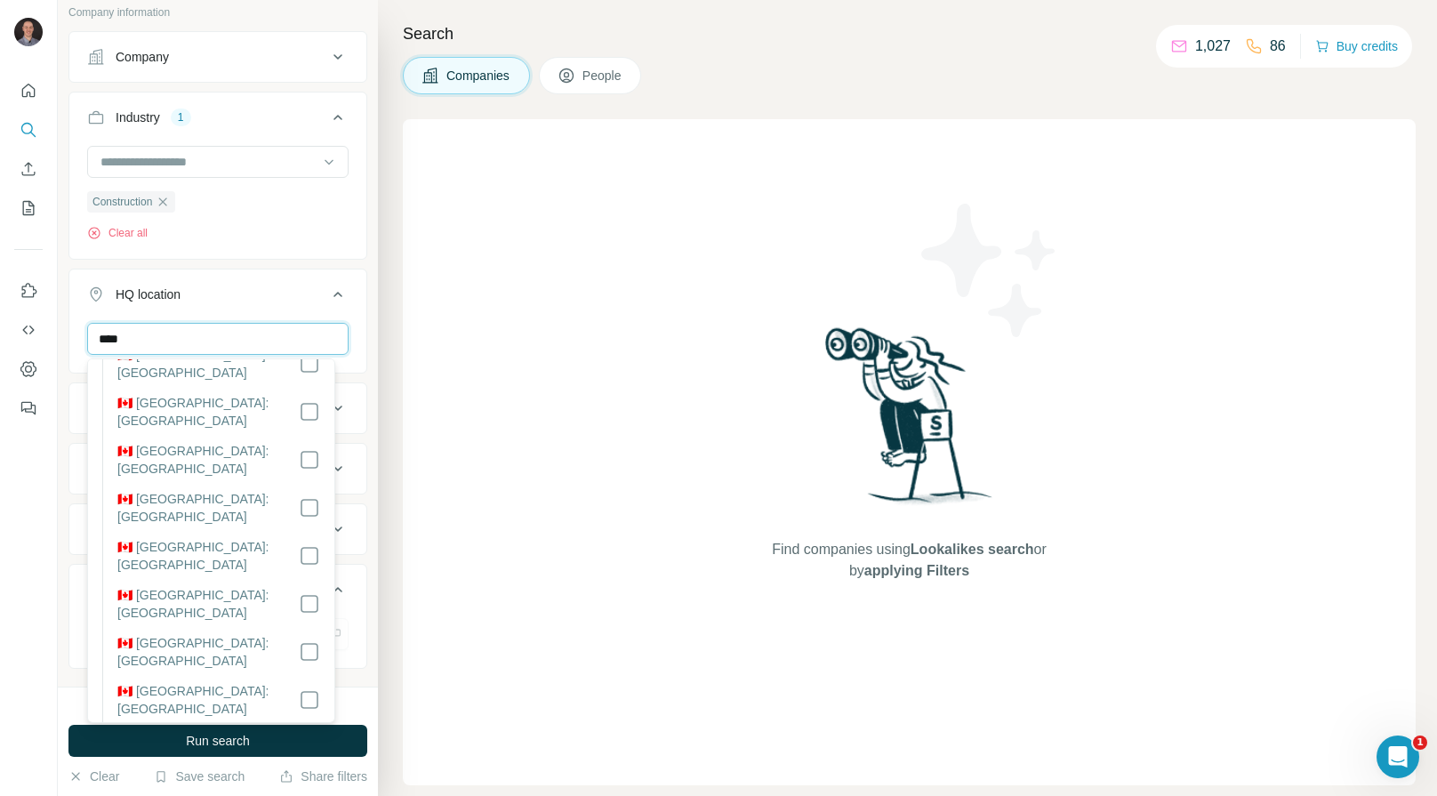
type input "****"
click at [252, 682] on li "🇨🇦 [GEOGRAPHIC_DATA]: [GEOGRAPHIC_DATA]" at bounding box center [211, 706] width 218 height 48
click at [342, 274] on button "HQ location 1" at bounding box center [217, 298] width 297 height 50
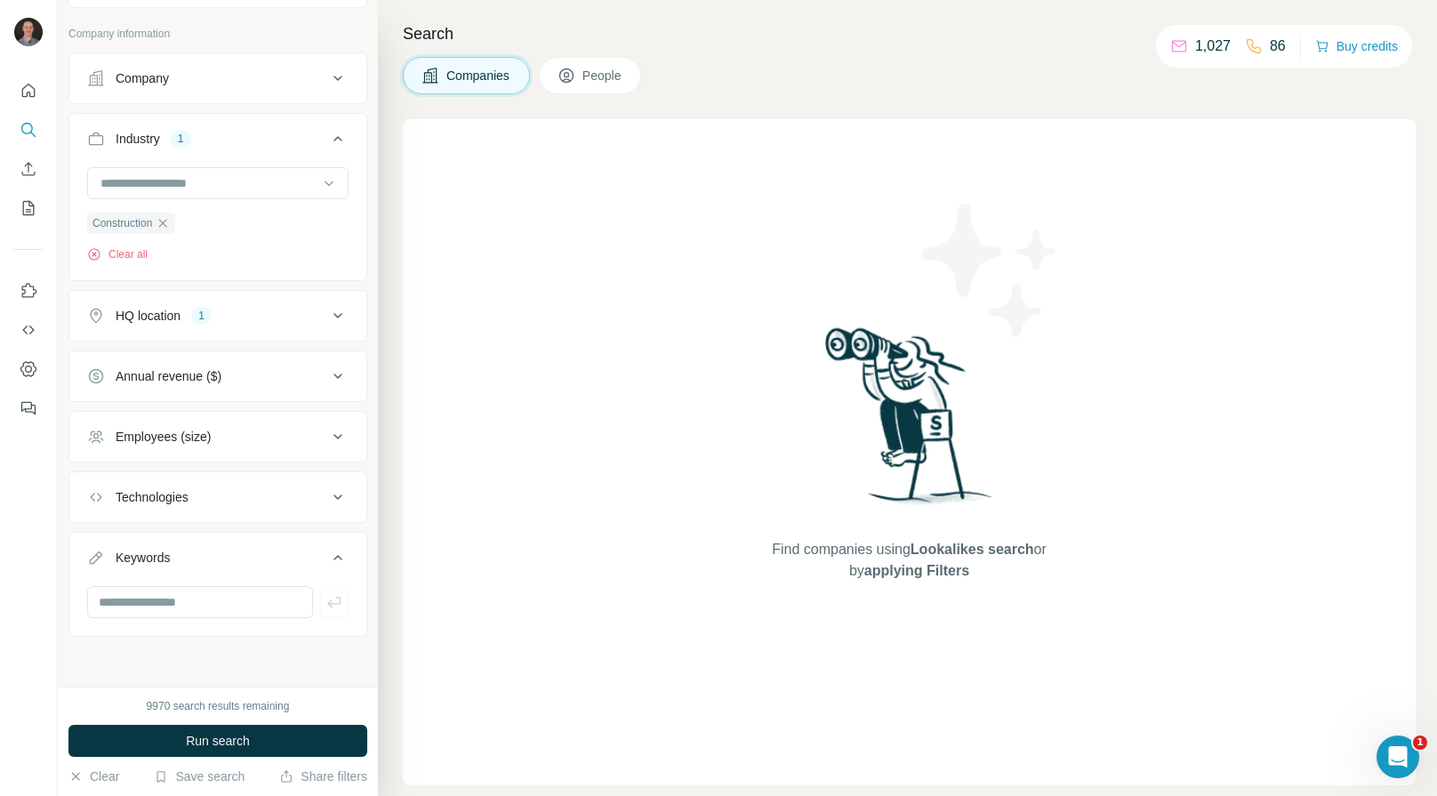
scroll to position [90, 0]
click at [205, 607] on input "text" at bounding box center [200, 602] width 226 height 32
type input "**********"
click at [238, 744] on span "Run search" at bounding box center [218, 741] width 64 height 18
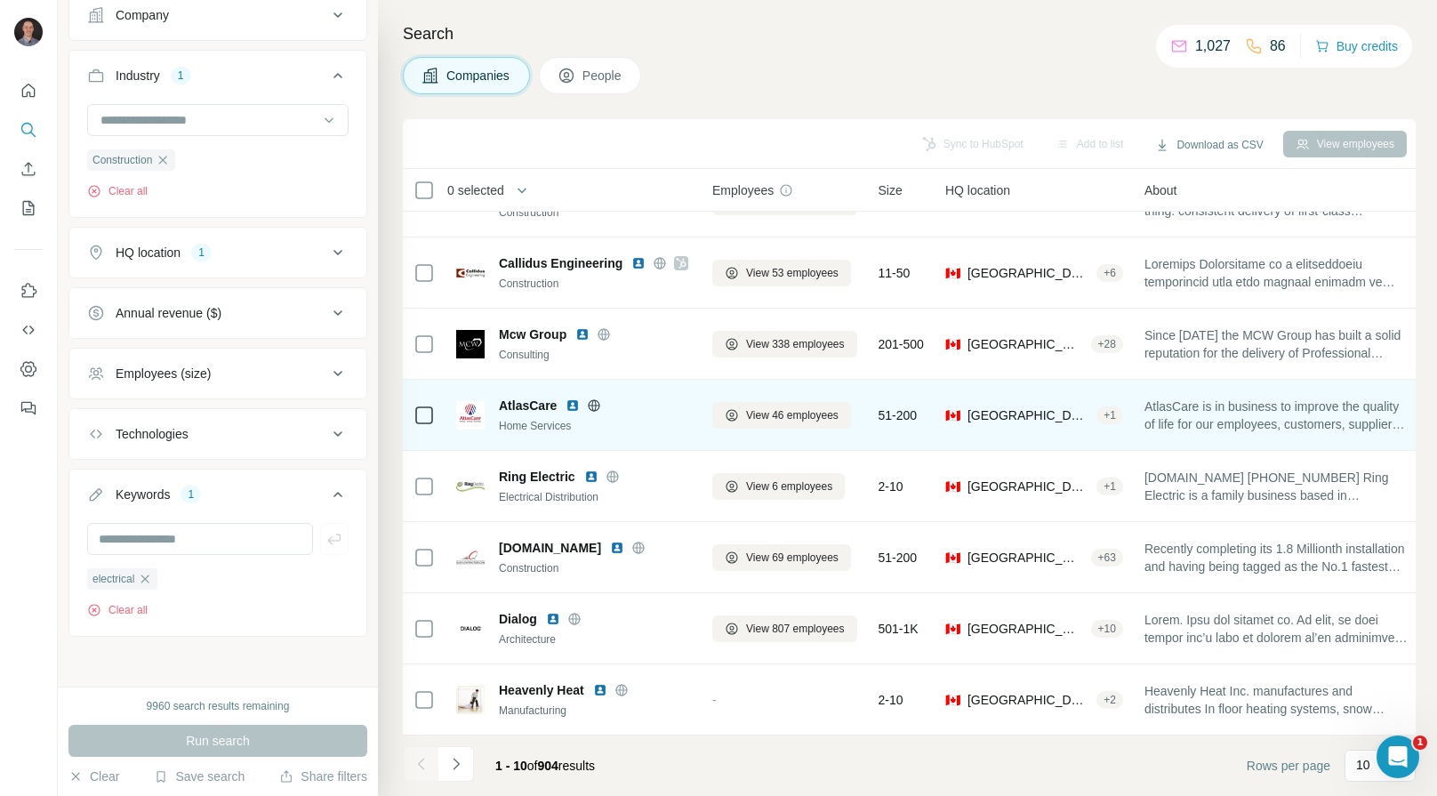
scroll to position [197, 0]
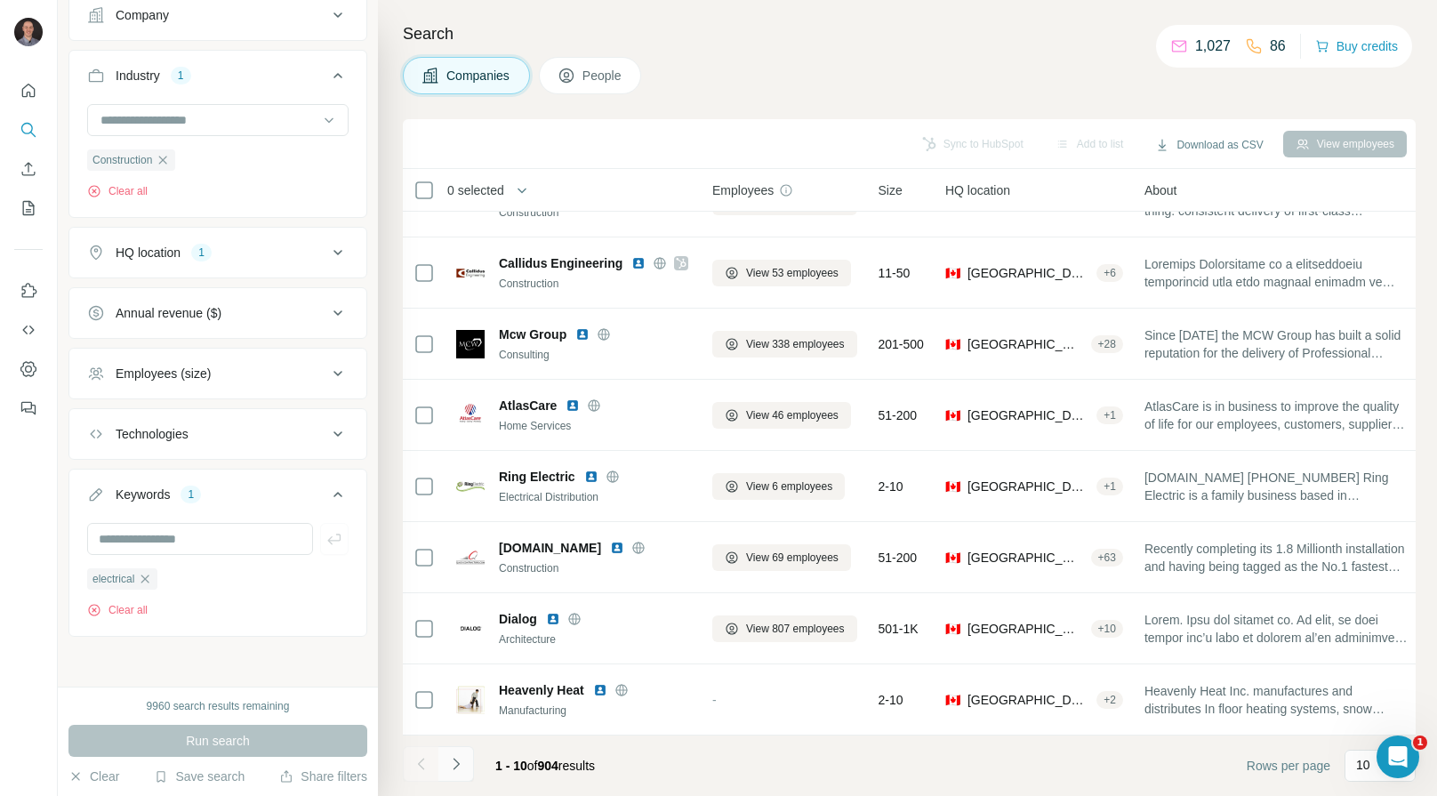
click at [460, 757] on icon "Navigate to next page" at bounding box center [456, 764] width 18 height 18
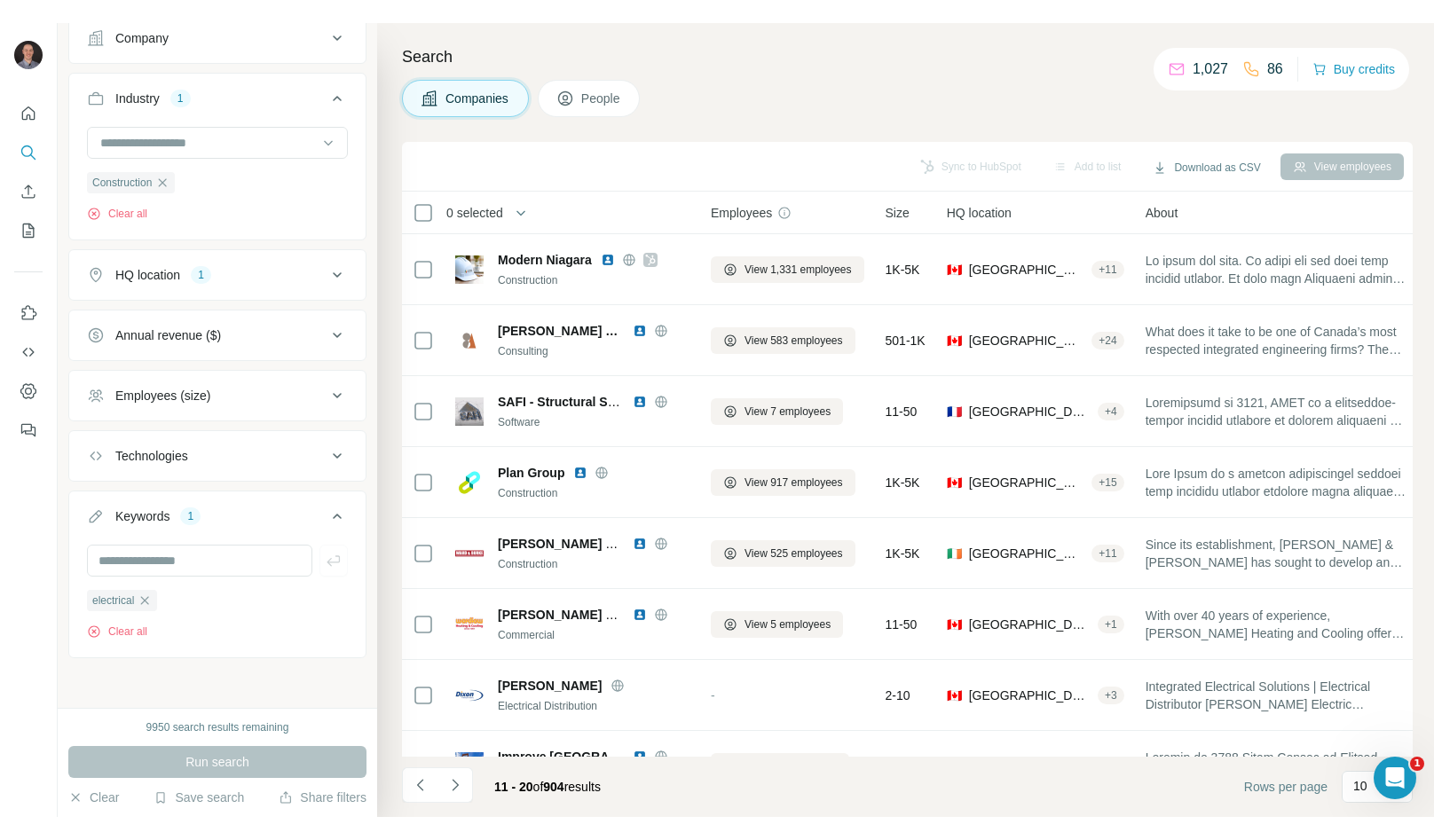
scroll to position [108, 0]
